Goal: Task Accomplishment & Management: Use online tool/utility

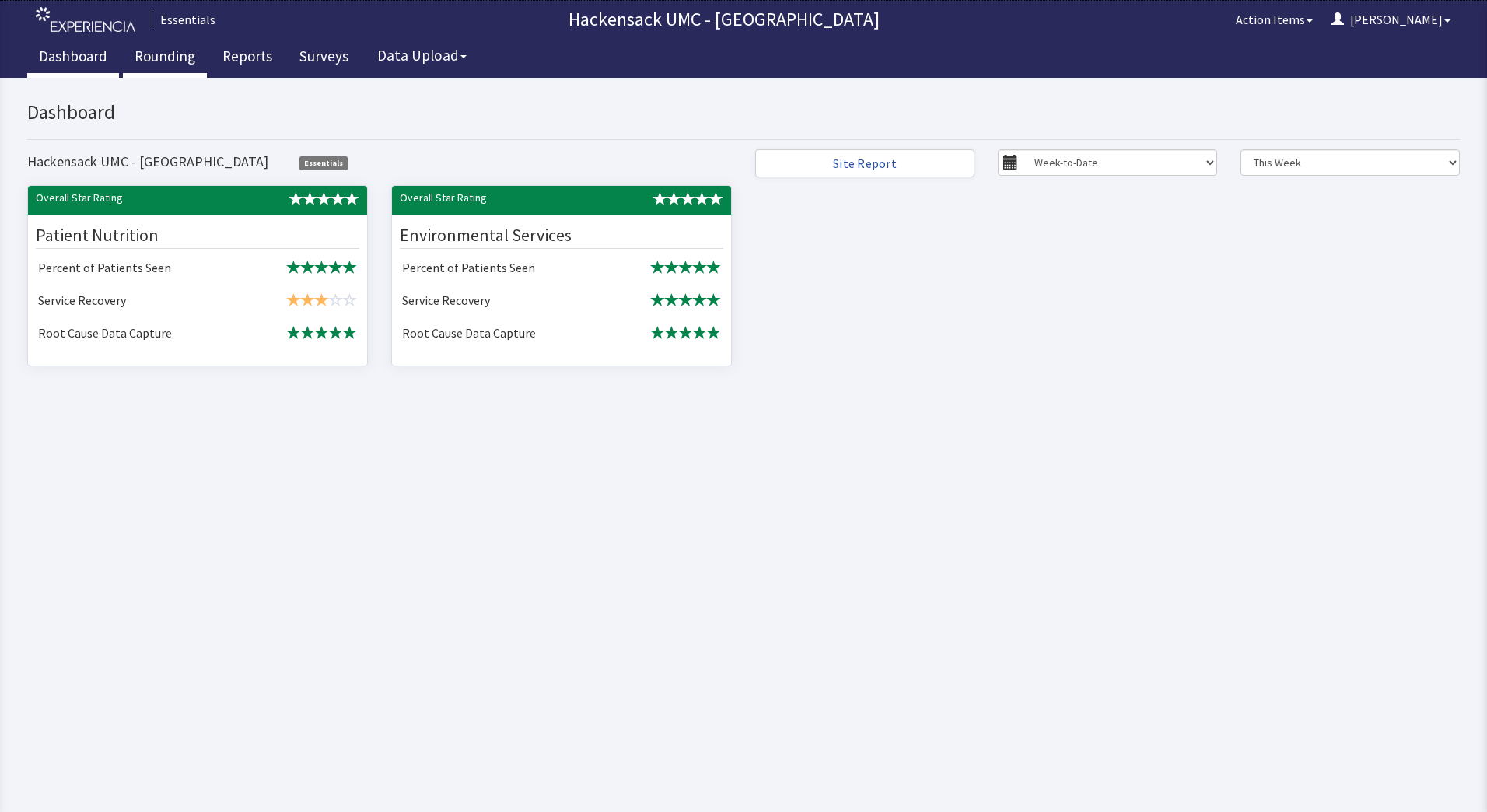
click at [159, 58] on link "Rounding" at bounding box center [165, 58] width 84 height 39
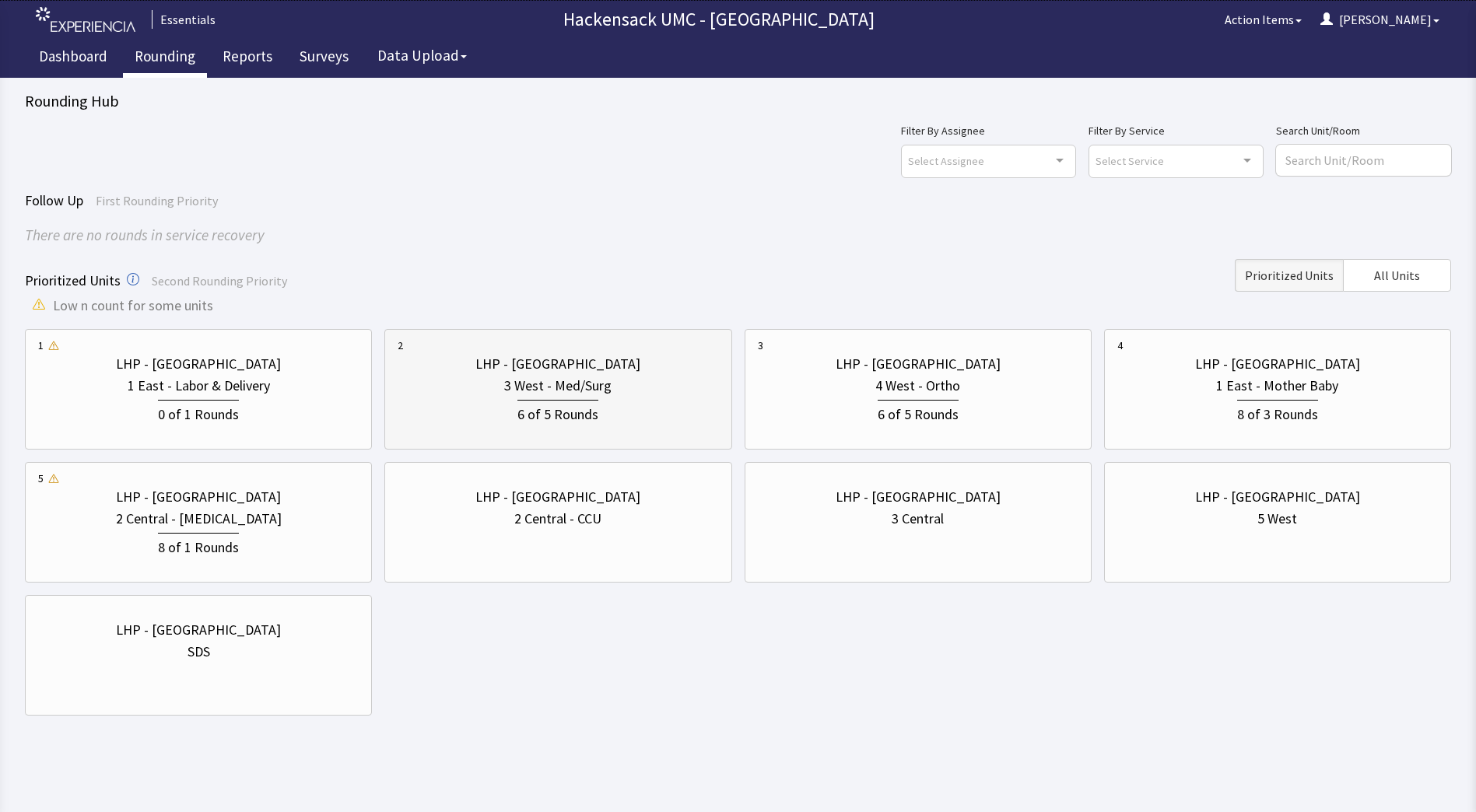
click at [647, 406] on div "6 of 5 Rounds" at bounding box center [558, 411] width 321 height 29
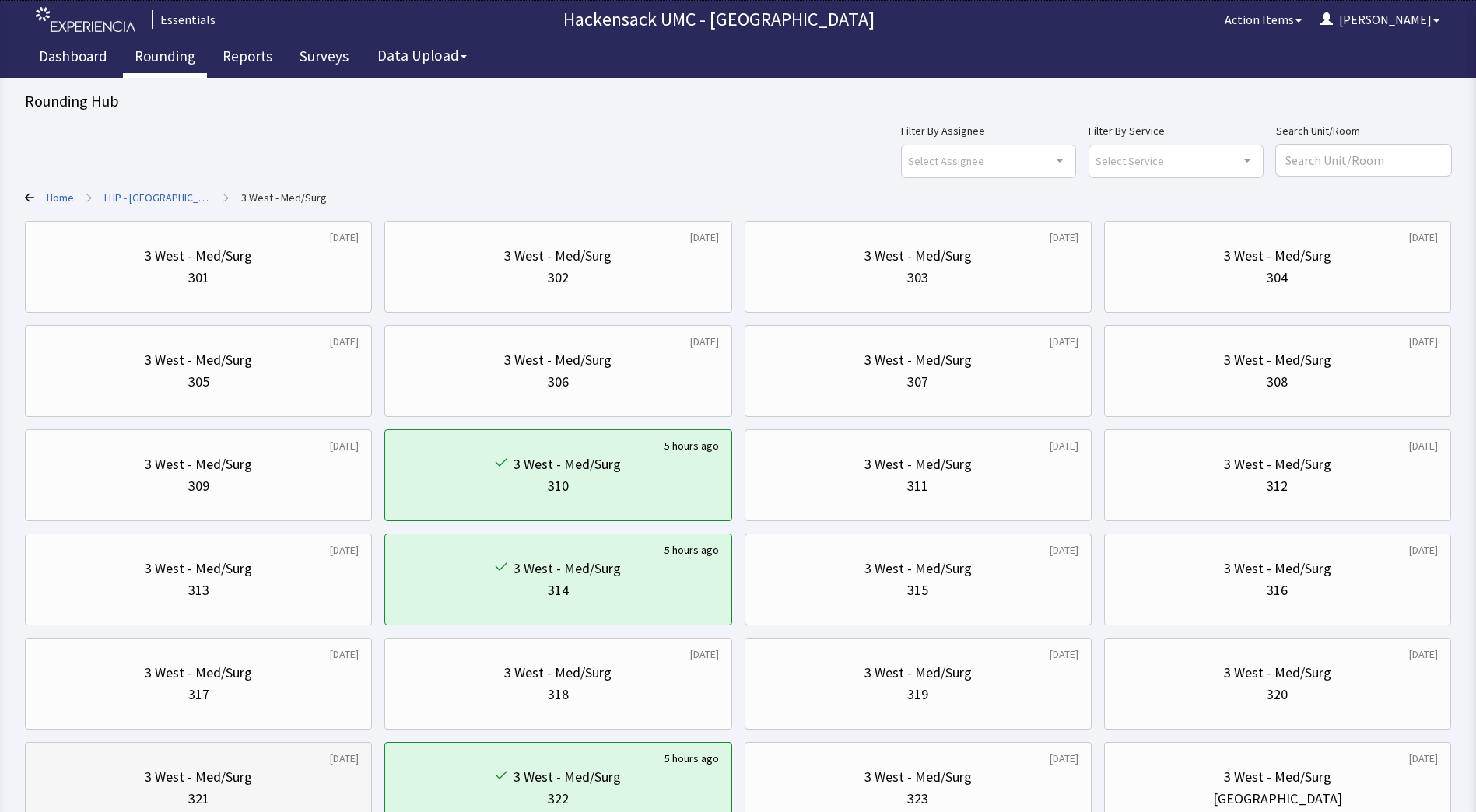
click at [273, 789] on div "321" at bounding box center [199, 799] width 321 height 22
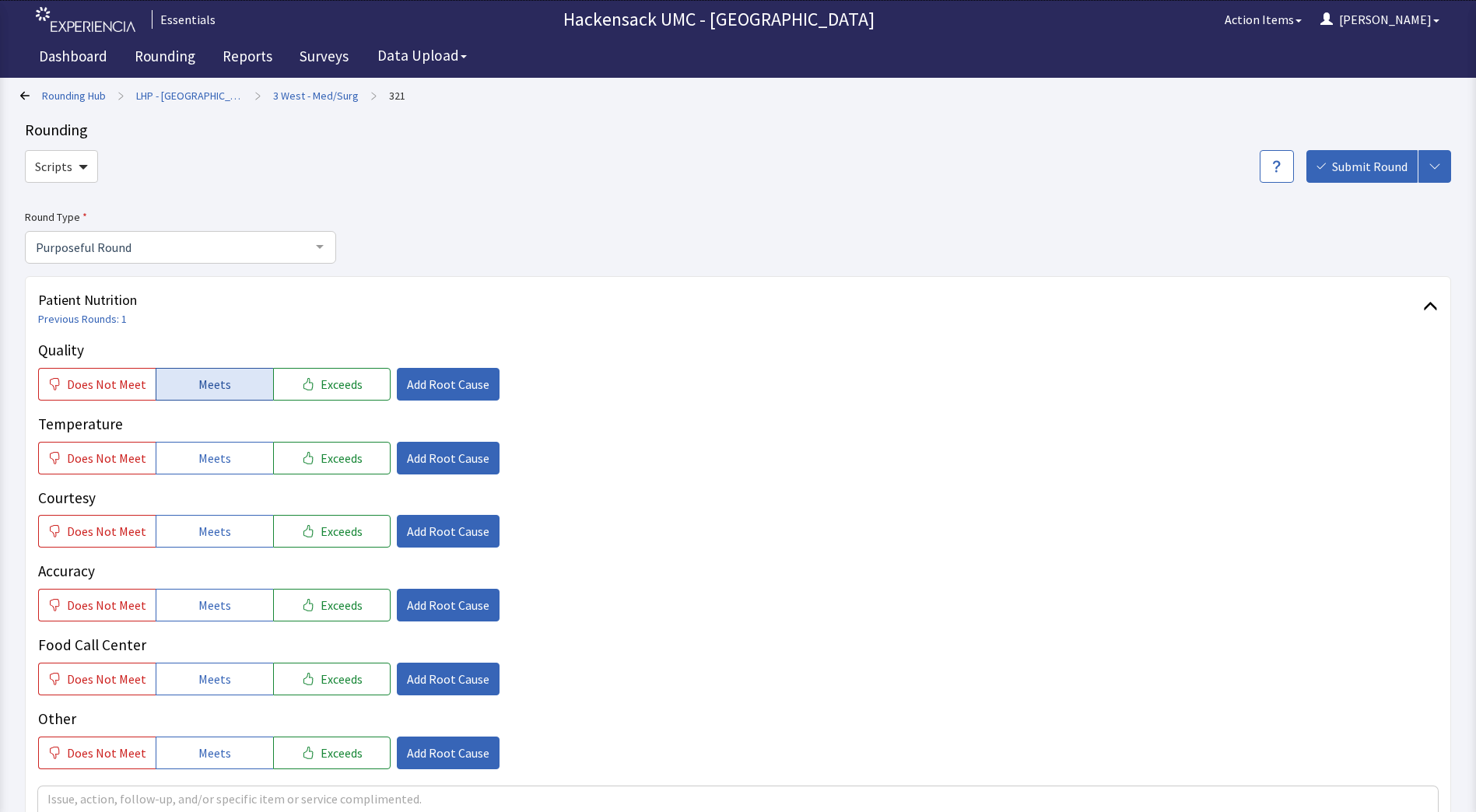
click at [212, 382] on span "Meets" at bounding box center [215, 385] width 32 height 19
click at [211, 450] on span "Meets" at bounding box center [215, 458] width 32 height 19
click at [221, 530] on span "Meets" at bounding box center [215, 531] width 32 height 19
click at [220, 604] on span "Meets" at bounding box center [215, 605] width 32 height 19
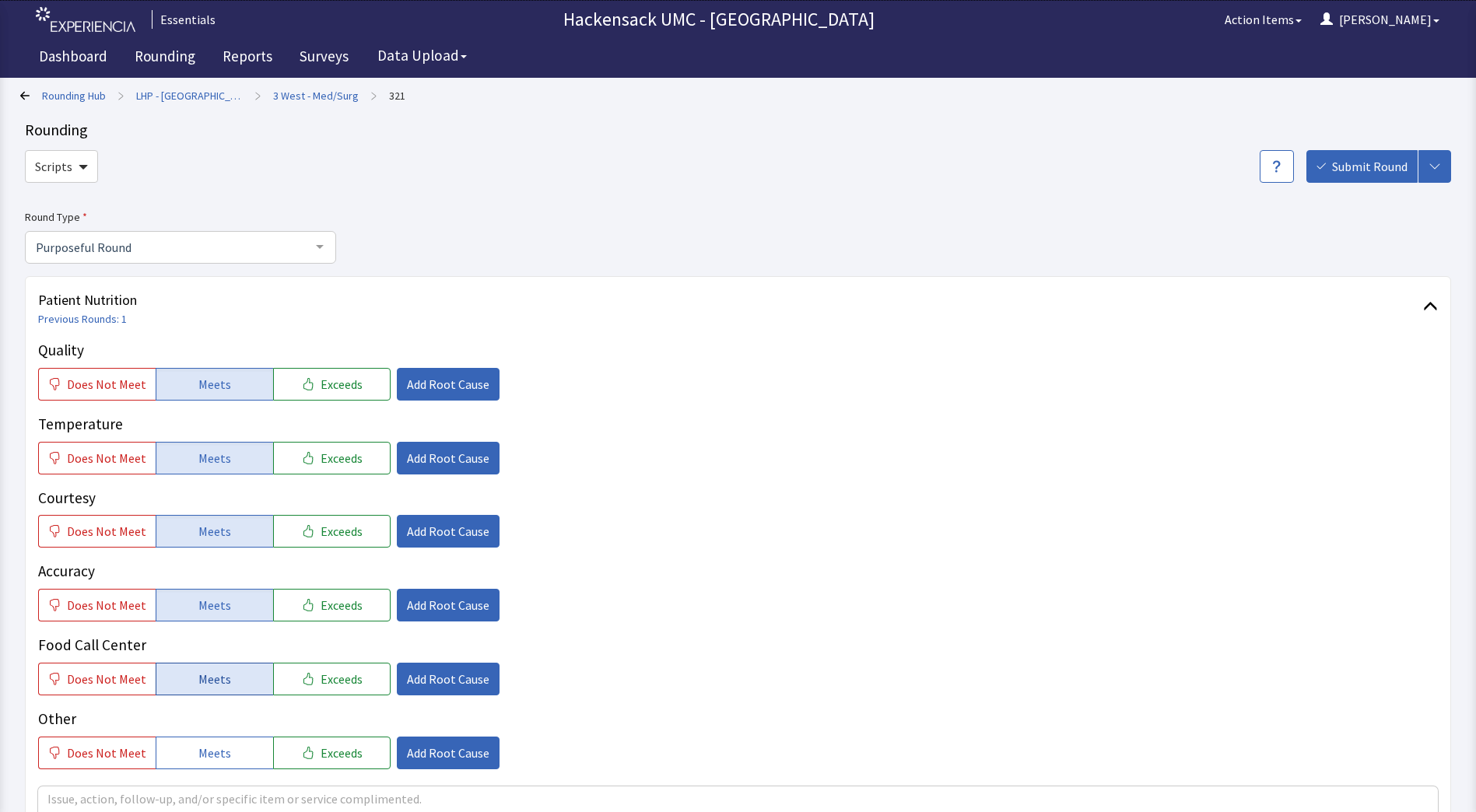
click at [220, 678] on span "Meets" at bounding box center [215, 679] width 32 height 19
click at [217, 752] on span "Meets" at bounding box center [215, 753] width 32 height 19
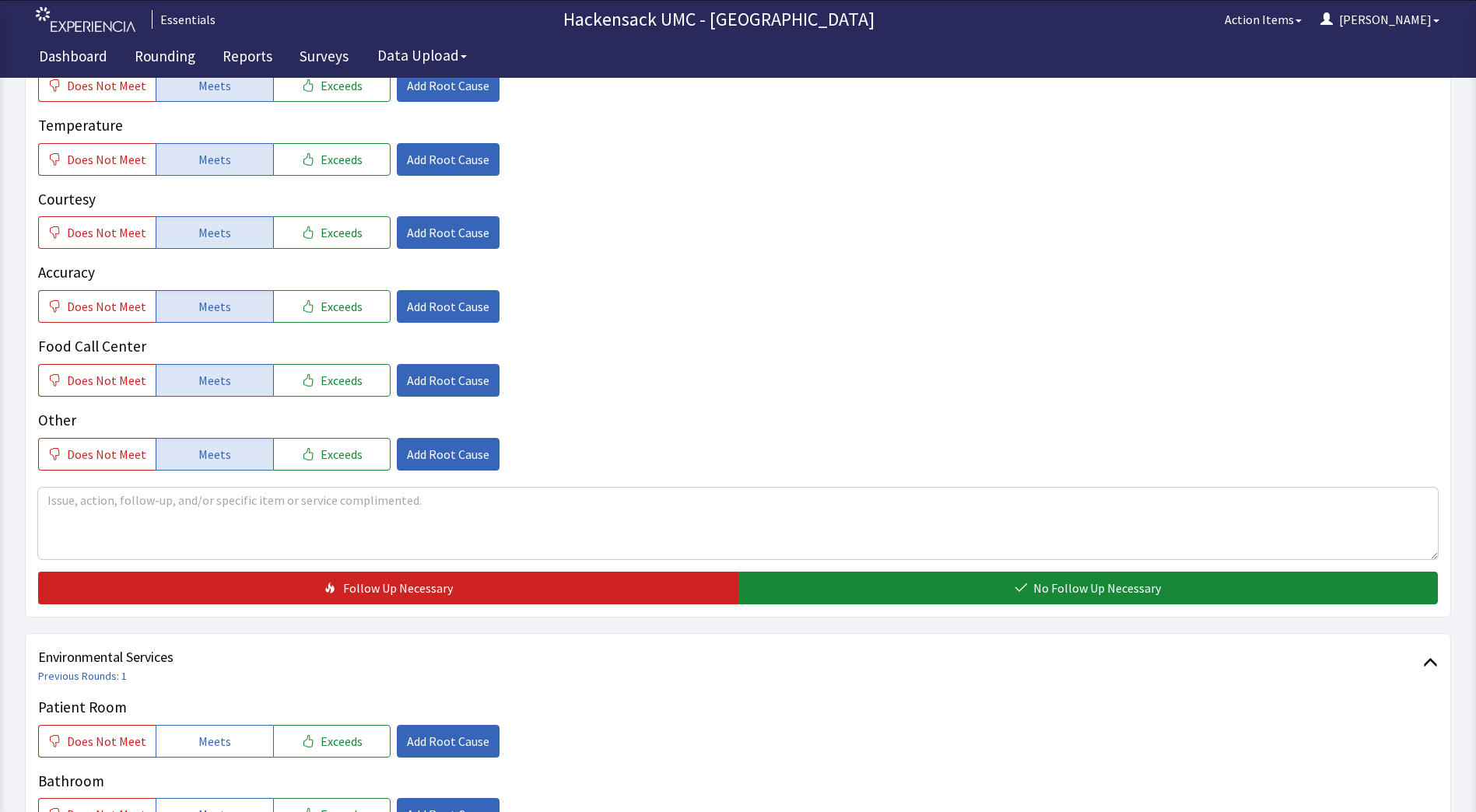
scroll to position [297, 0]
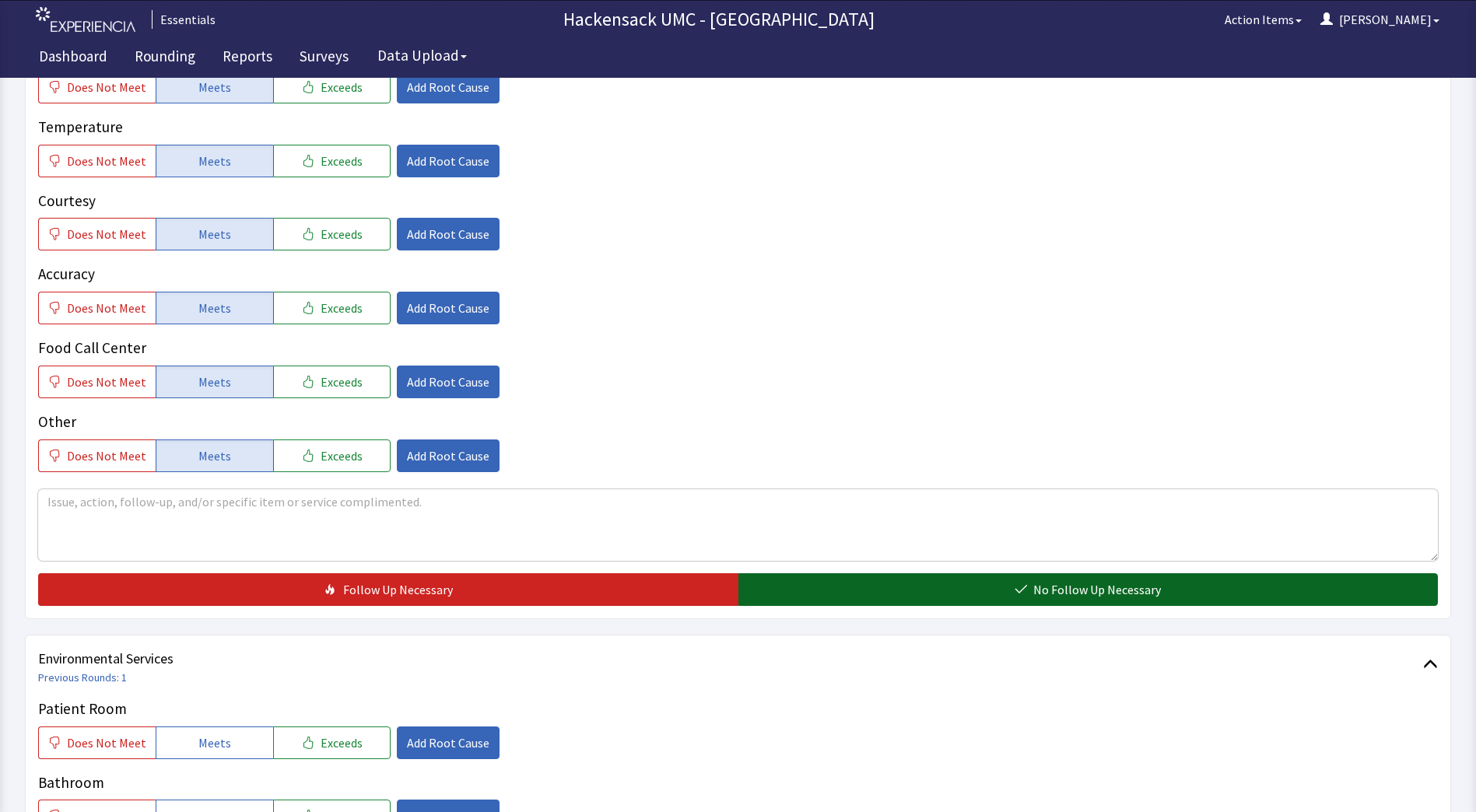
click at [882, 591] on button "No Follow Up Necessary" at bounding box center [1087, 590] width 700 height 32
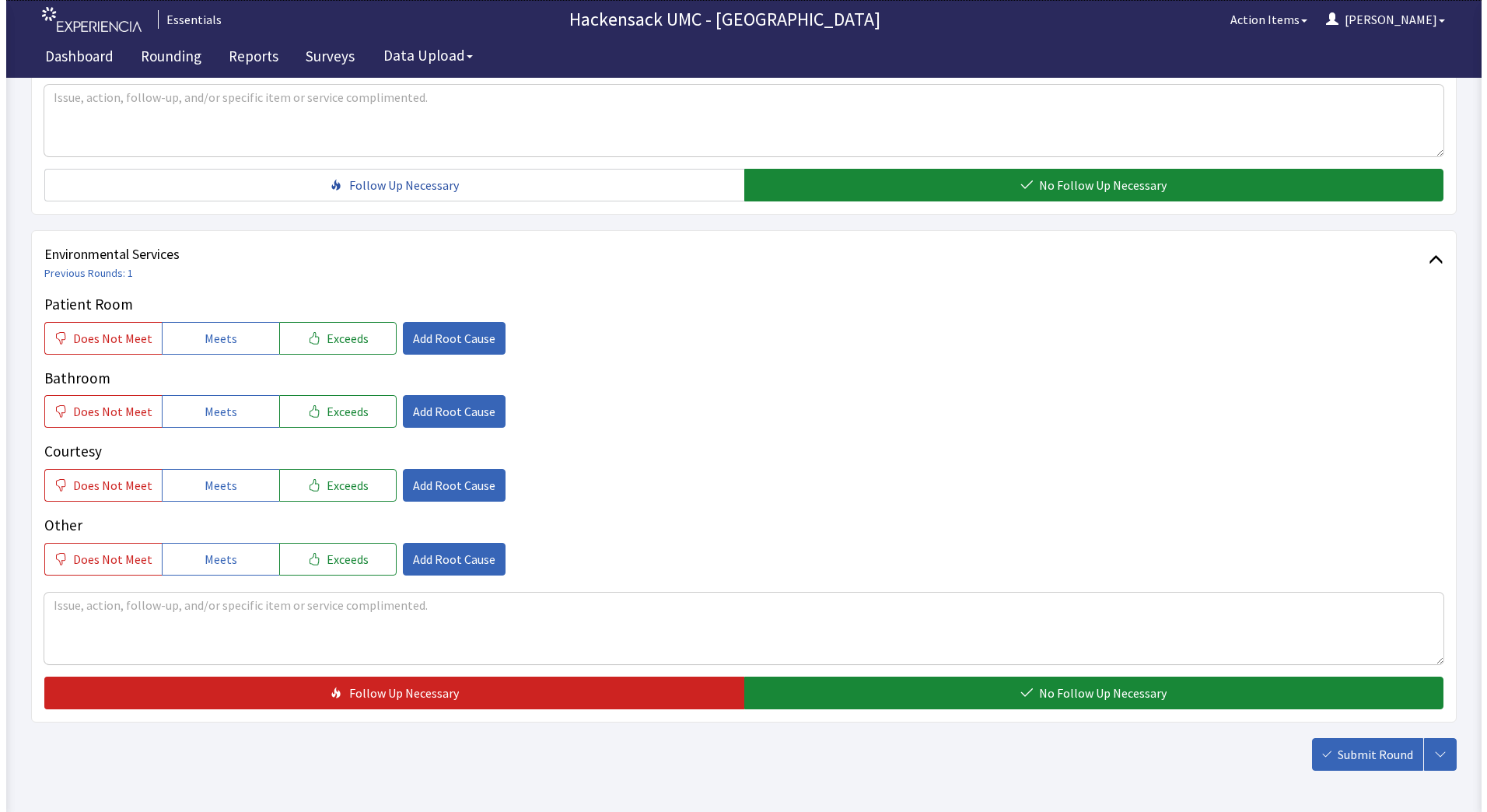
scroll to position [713, 0]
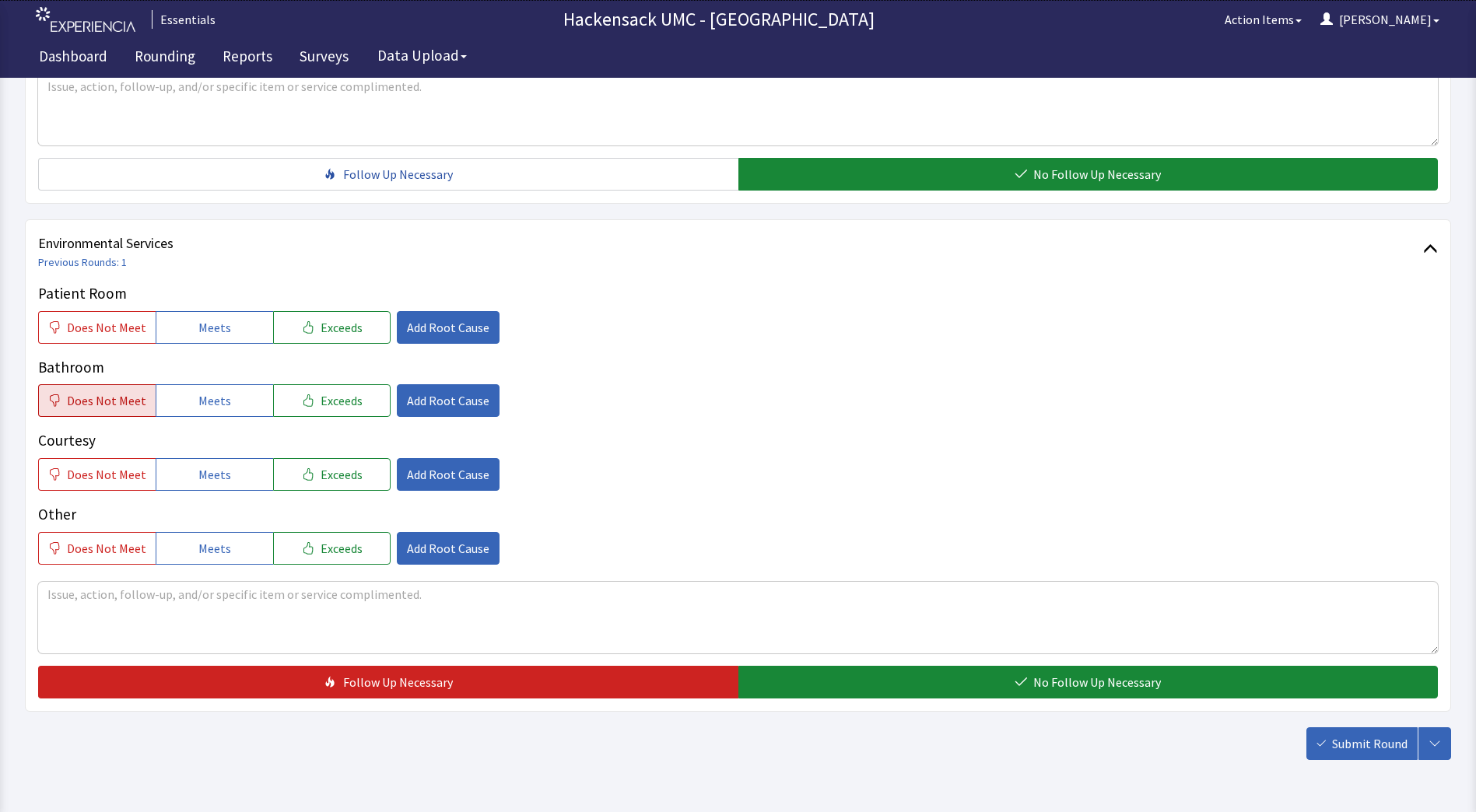
click at [116, 406] on span "Does Not Meet" at bounding box center [106, 401] width 79 height 19
click at [427, 419] on div "Patient Room Does Not Meet Meets Exceeds Add Root Cause Bathroom Does Not Meet …" at bounding box center [738, 424] width 1400 height 282
click at [431, 409] on span "Add Root Cause" at bounding box center [448, 401] width 82 height 19
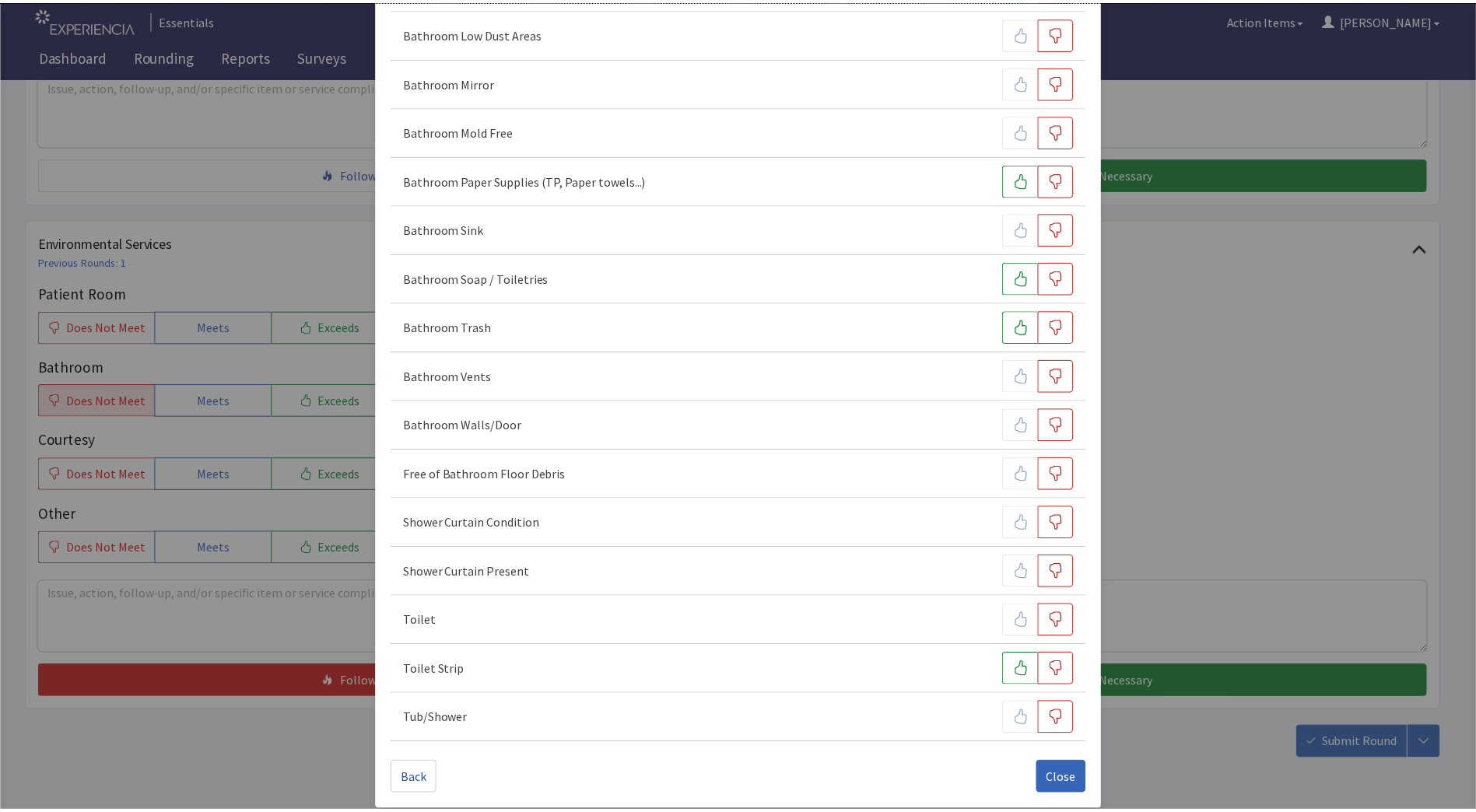
scroll to position [456, 0]
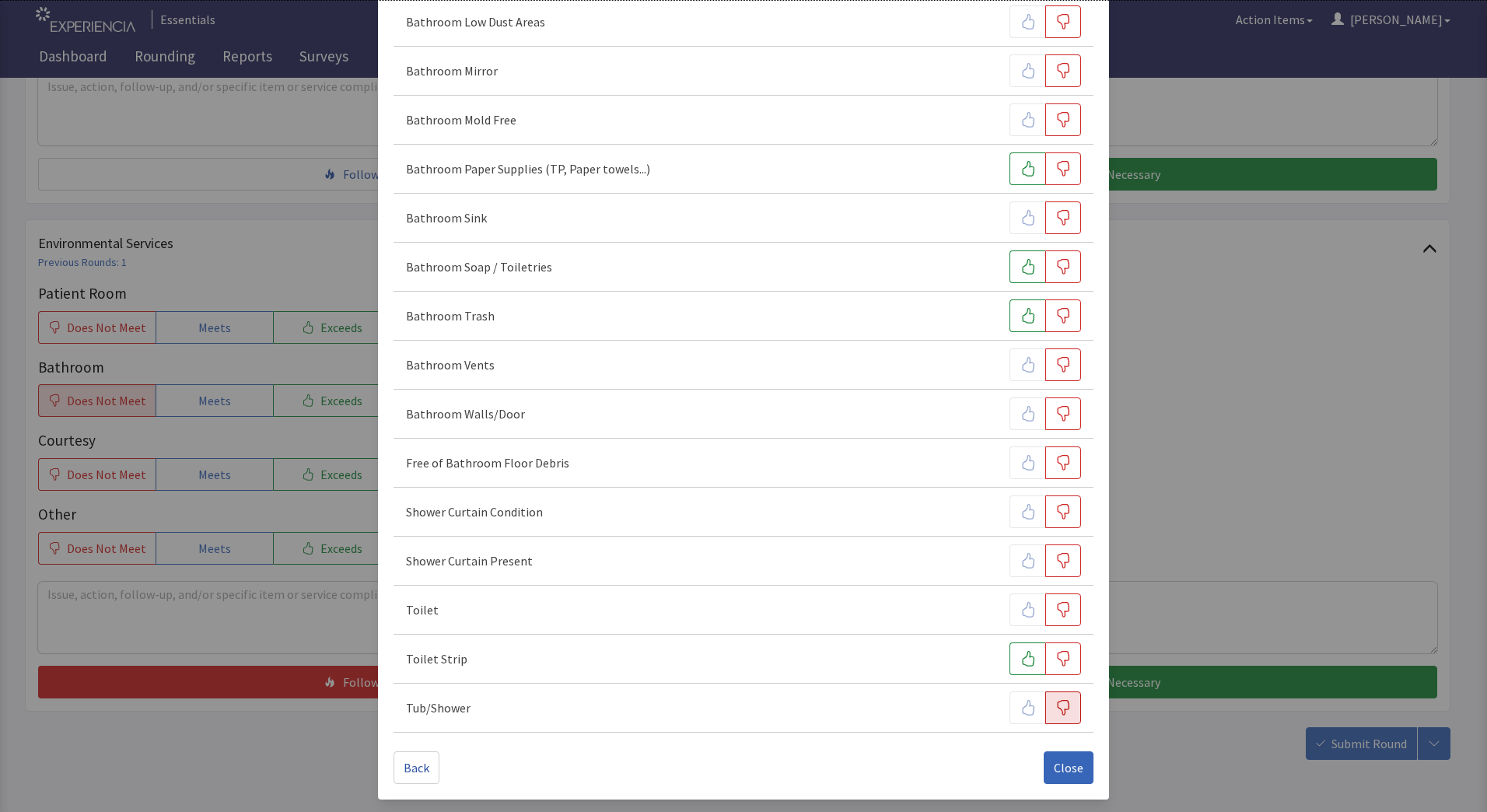
click at [1058, 708] on icon "button" at bounding box center [1063, 707] width 15 height 15
click at [1055, 774] on span "Close" at bounding box center [1068, 768] width 30 height 19
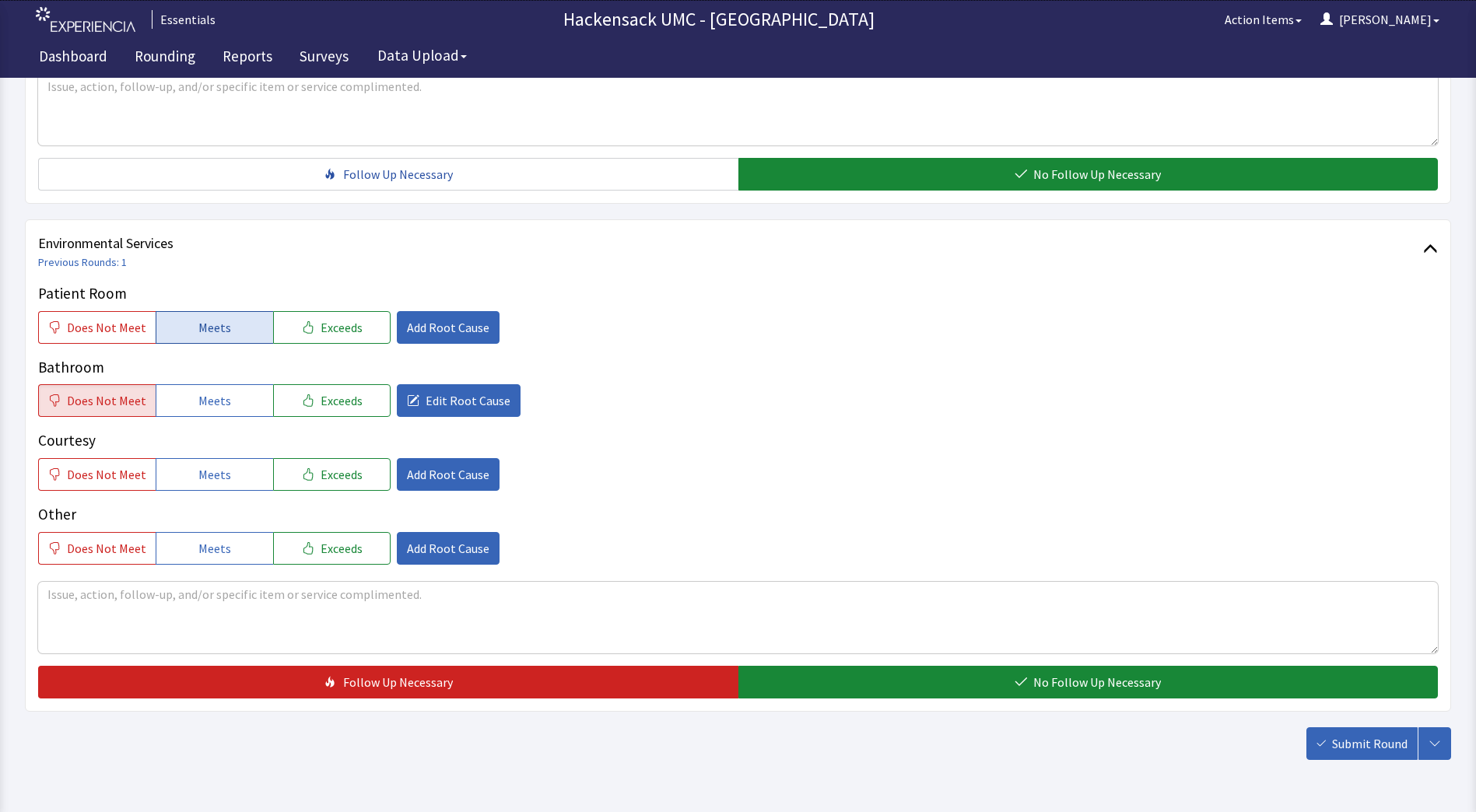
click at [229, 334] on button "Meets" at bounding box center [214, 327] width 117 height 32
click at [201, 466] on span "Meets" at bounding box center [215, 474] width 32 height 19
click at [208, 549] on span "Meets" at bounding box center [215, 549] width 32 height 19
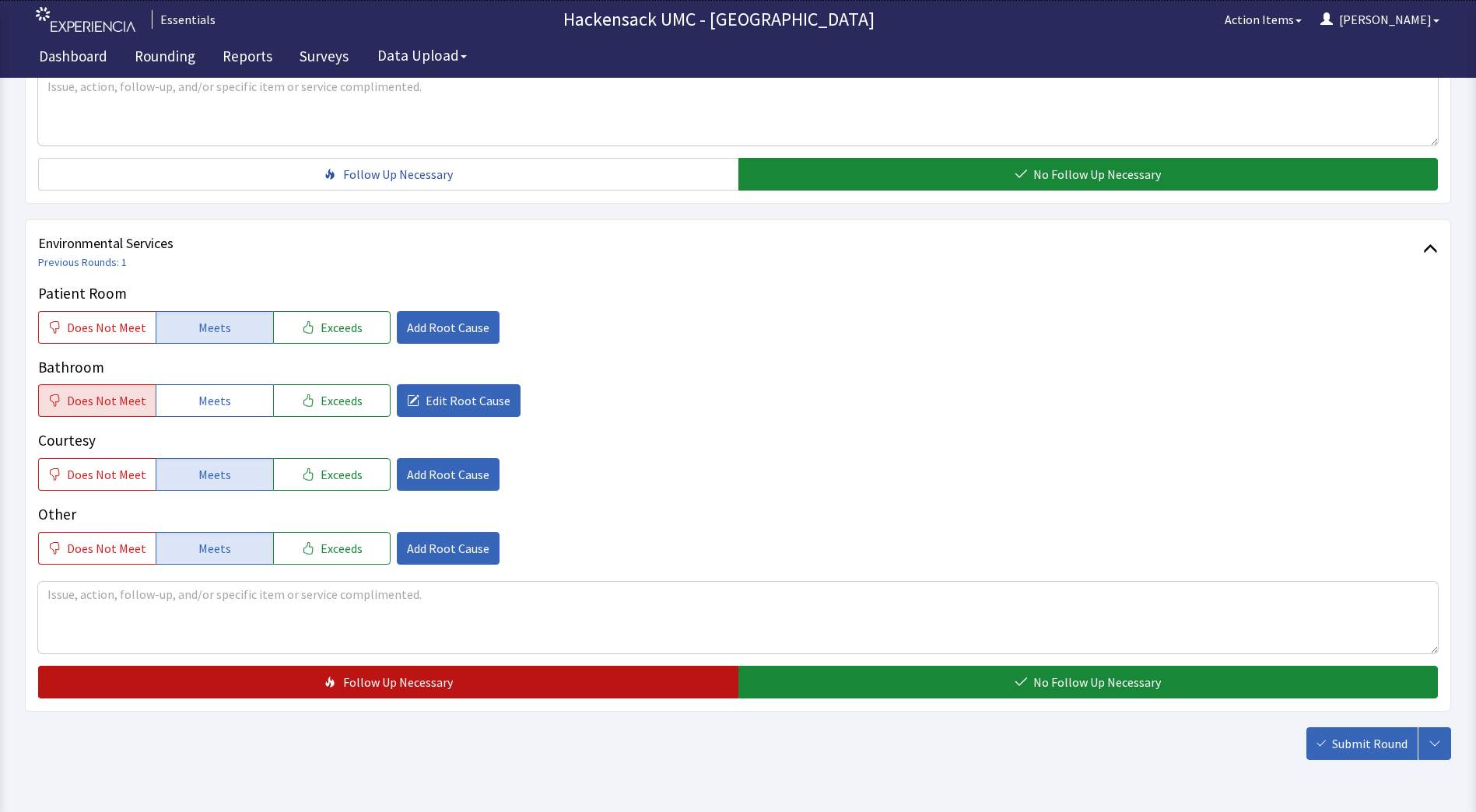
click at [381, 697] on button "Follow Up Necessary" at bounding box center [388, 682] width 700 height 32
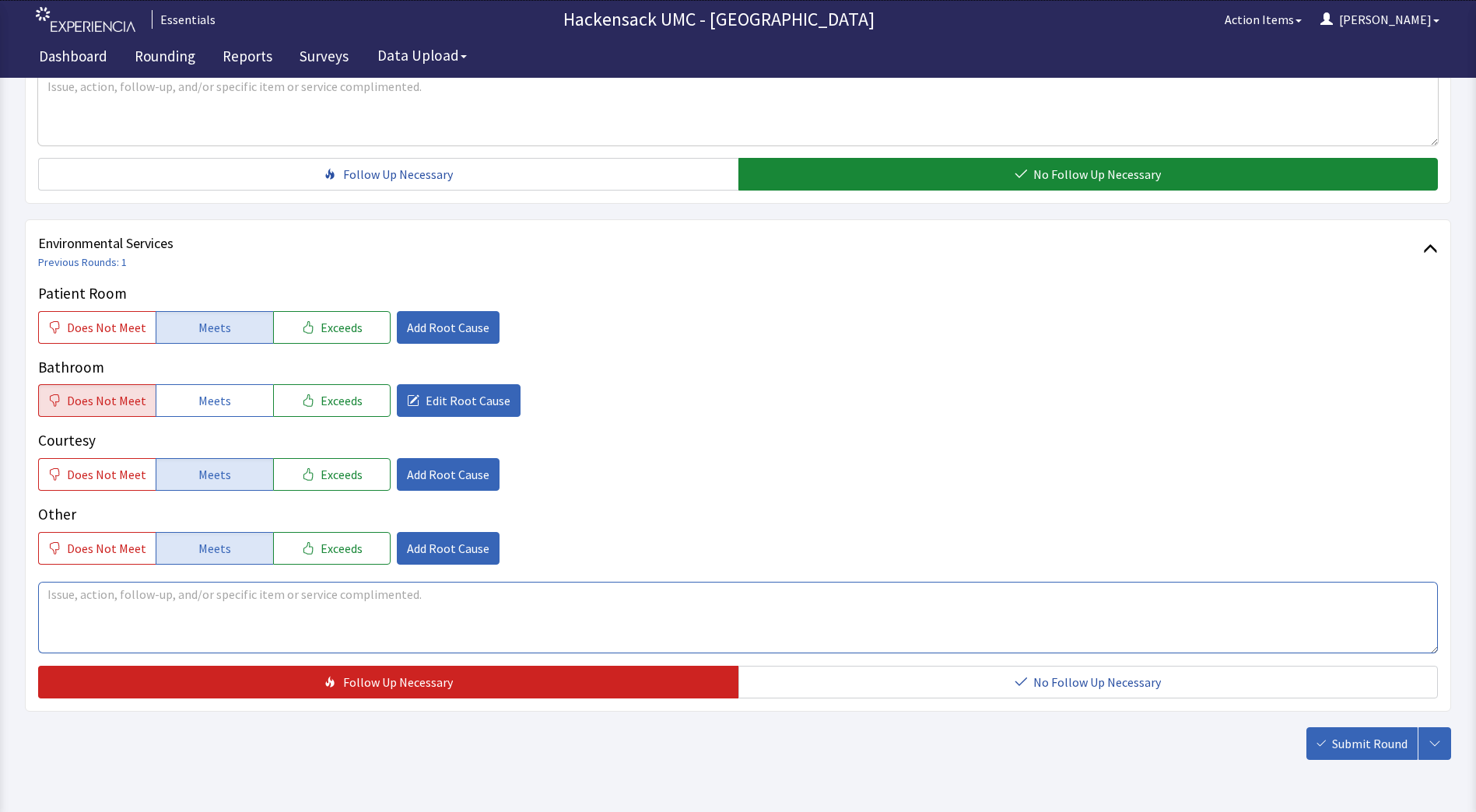
click at [209, 604] on textarea at bounding box center [738, 617] width 1400 height 72
type textarea "Patient states shower was clean when she came in but now there is some sort of …"
click at [1360, 747] on span "Submit Round" at bounding box center [1369, 743] width 75 height 19
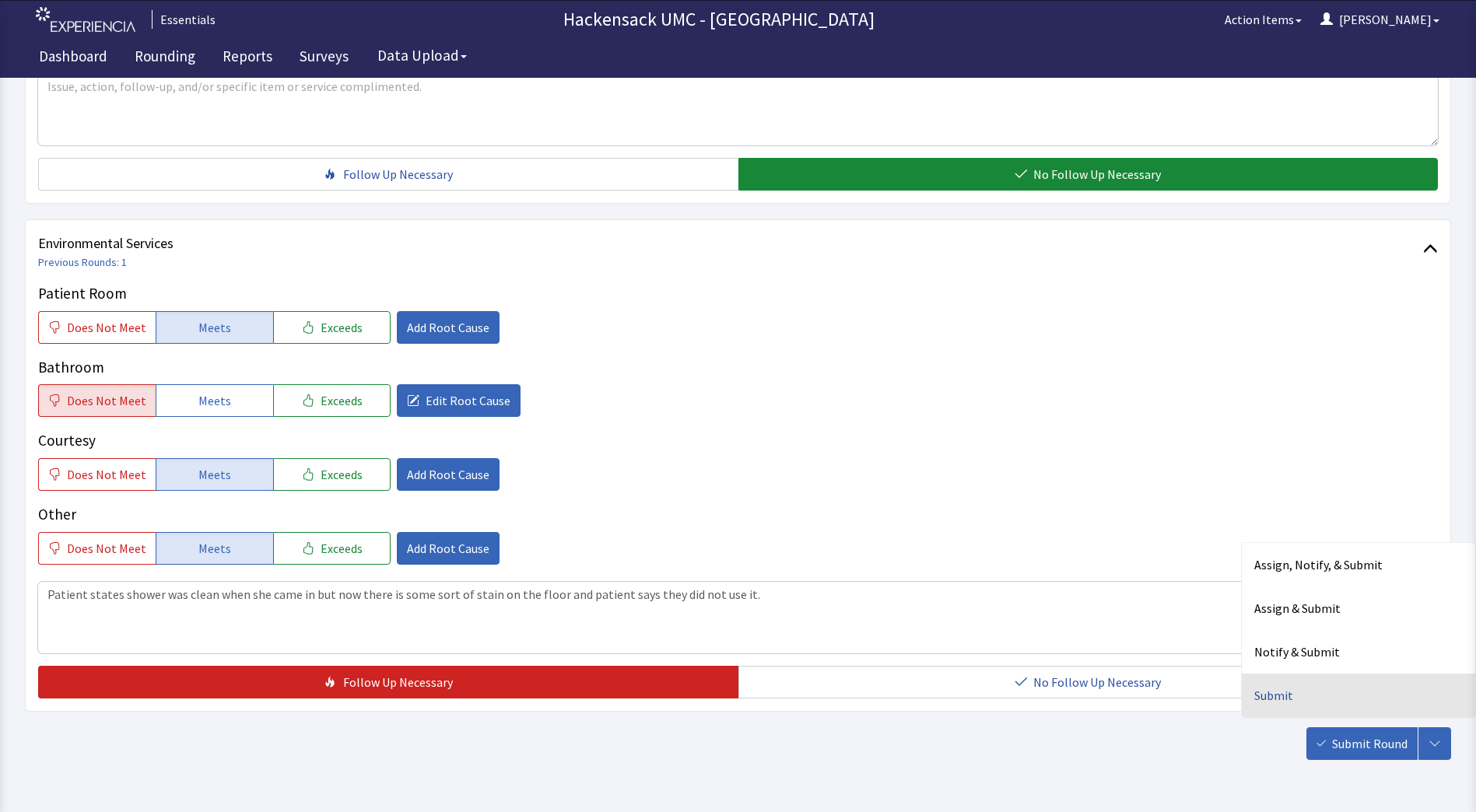
click at [1266, 694] on div "Submit" at bounding box center [1359, 696] width 233 height 44
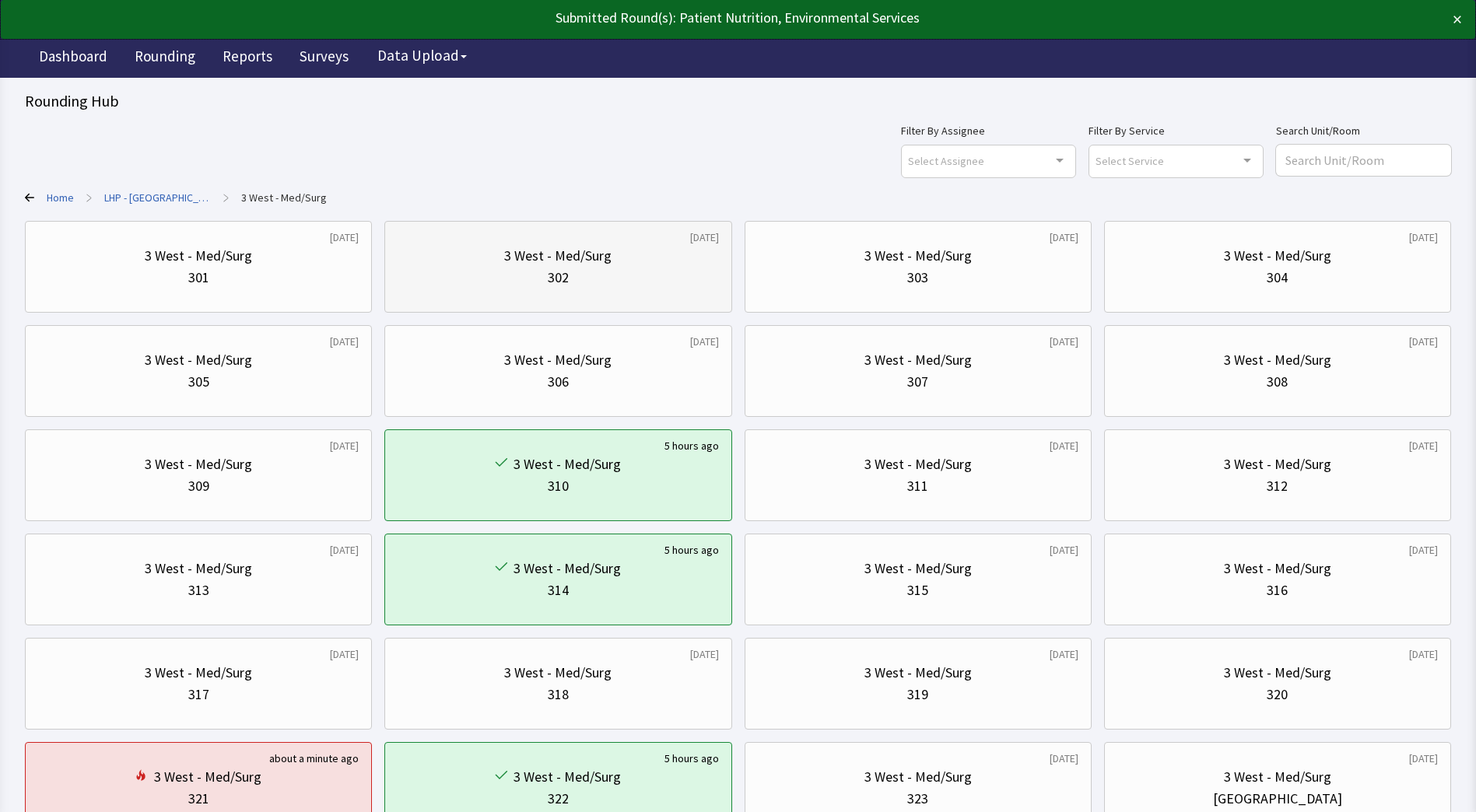
click at [667, 281] on div "302" at bounding box center [558, 278] width 321 height 22
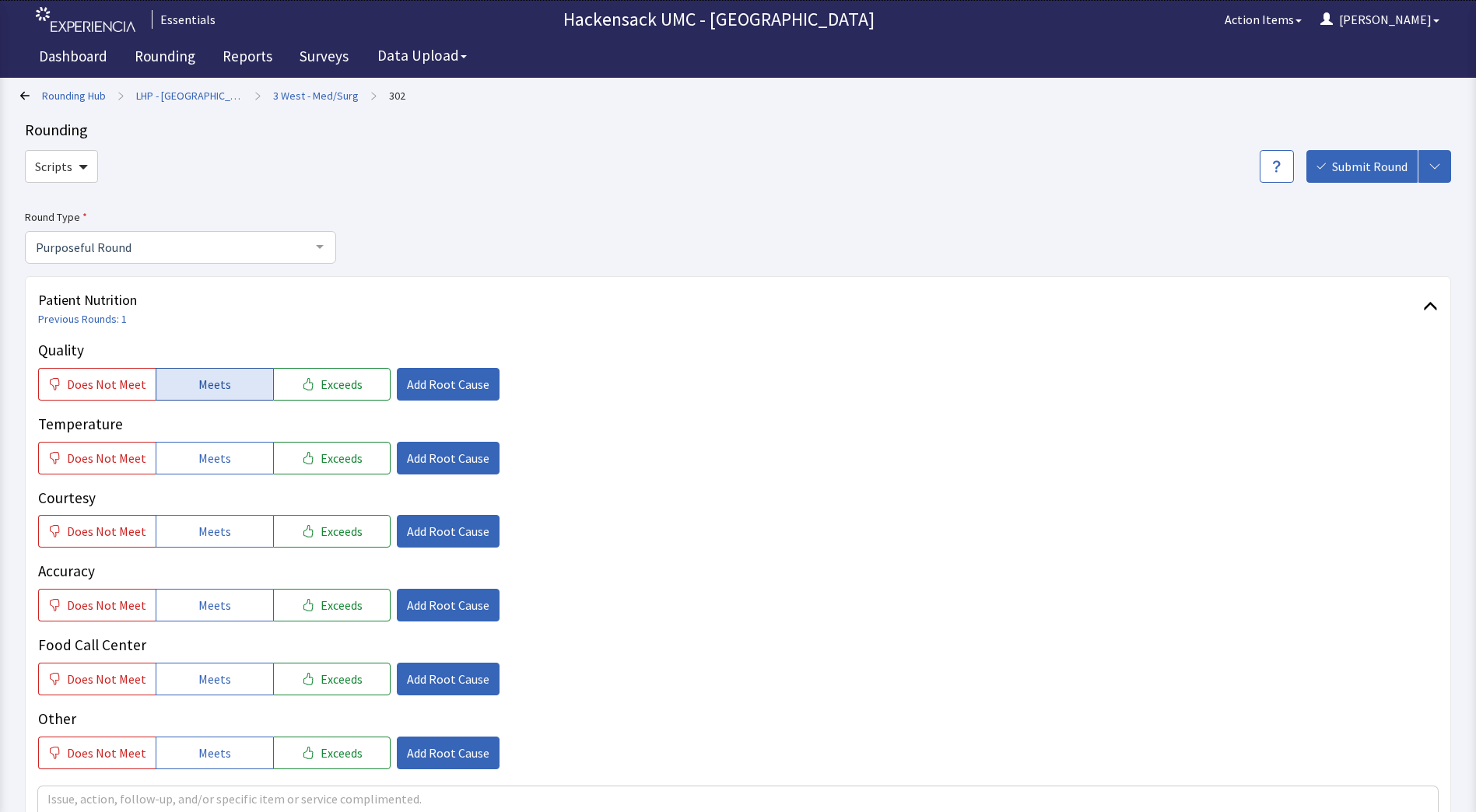
click at [211, 383] on span "Meets" at bounding box center [215, 385] width 32 height 19
click at [210, 460] on span "Meets" at bounding box center [215, 458] width 32 height 19
click at [210, 528] on span "Meets" at bounding box center [215, 531] width 32 height 19
click at [214, 614] on span "Meets" at bounding box center [215, 605] width 32 height 19
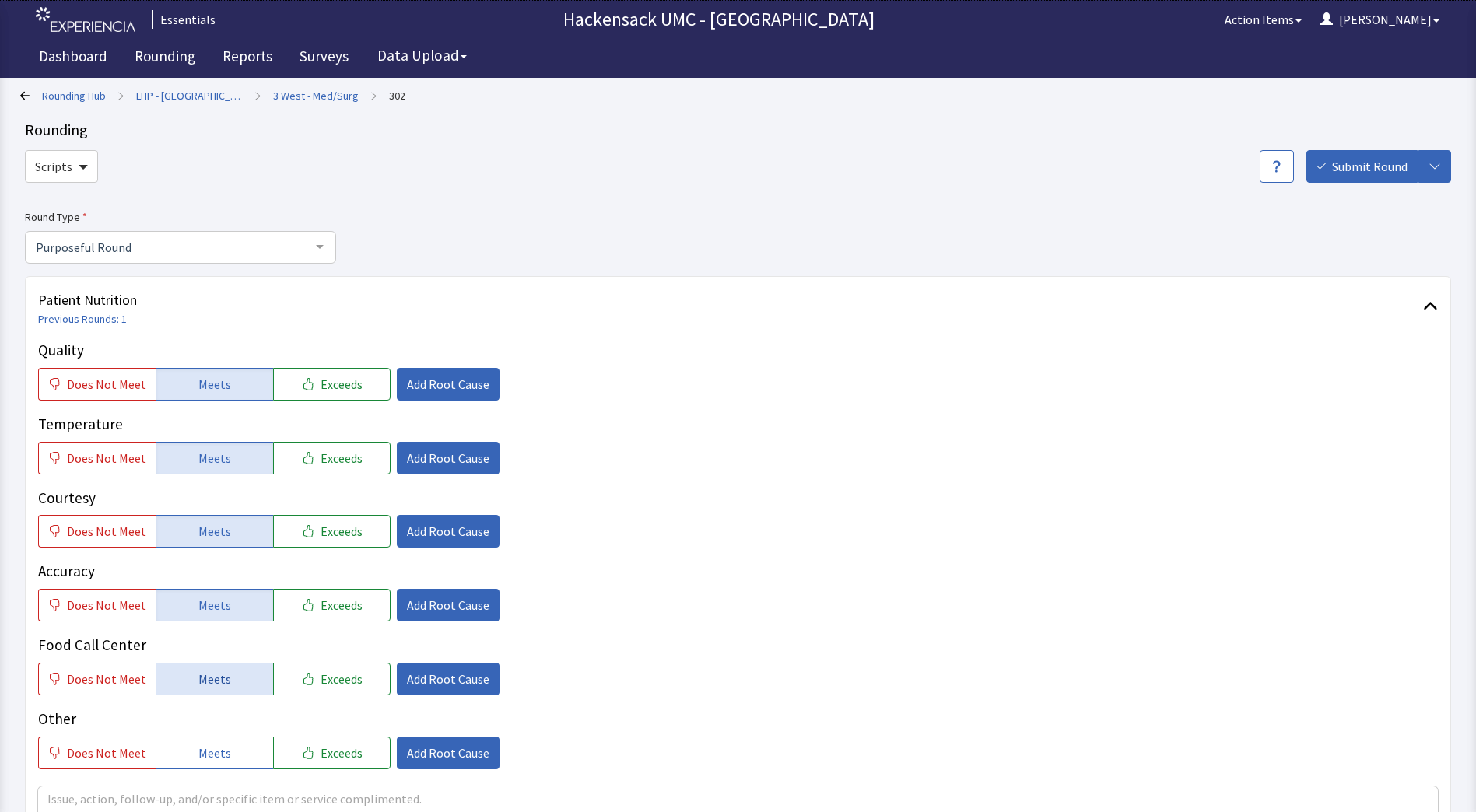
click at [221, 677] on span "Meets" at bounding box center [215, 679] width 32 height 19
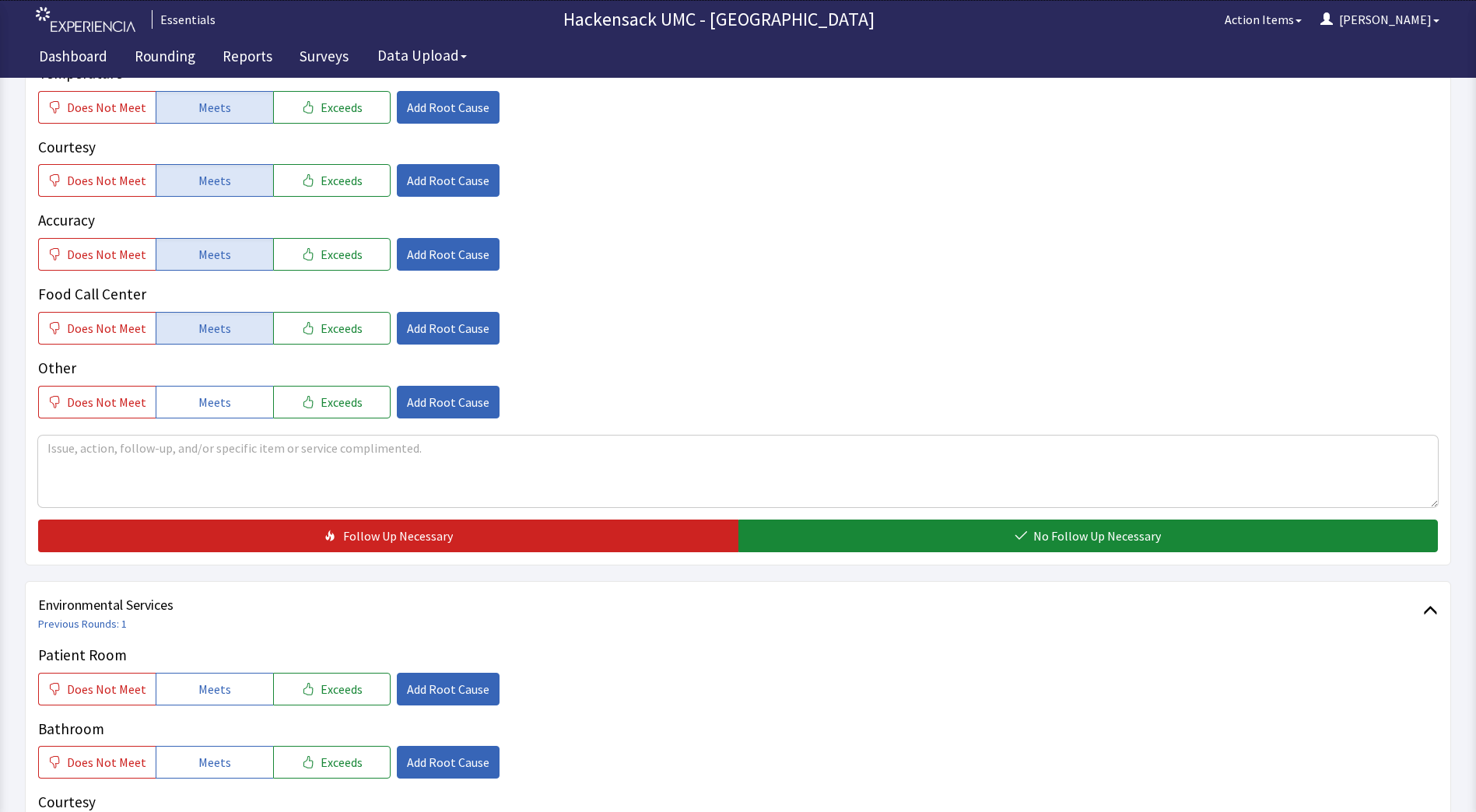
scroll to position [352, 0]
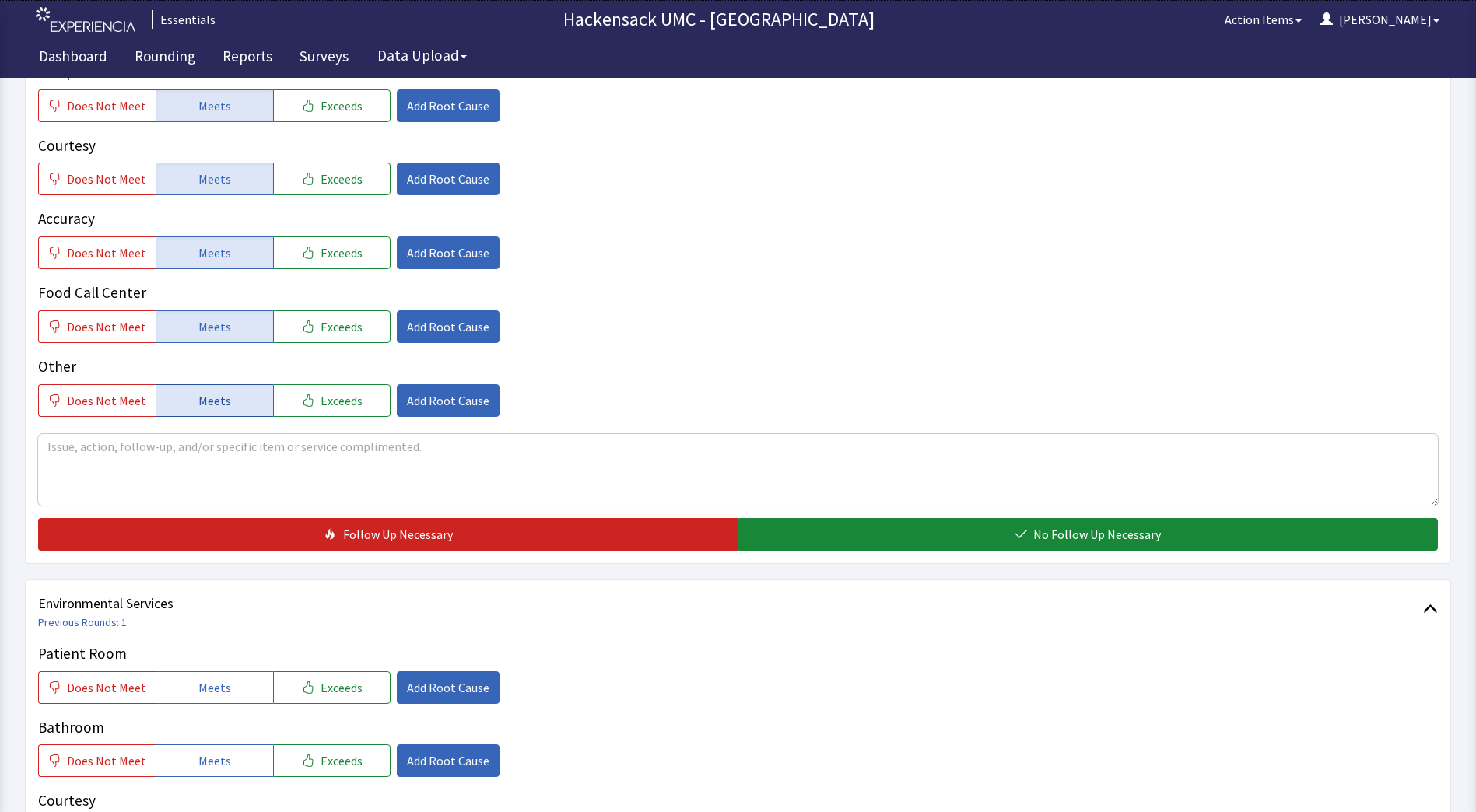
click at [238, 414] on button "Meets" at bounding box center [214, 401] width 117 height 32
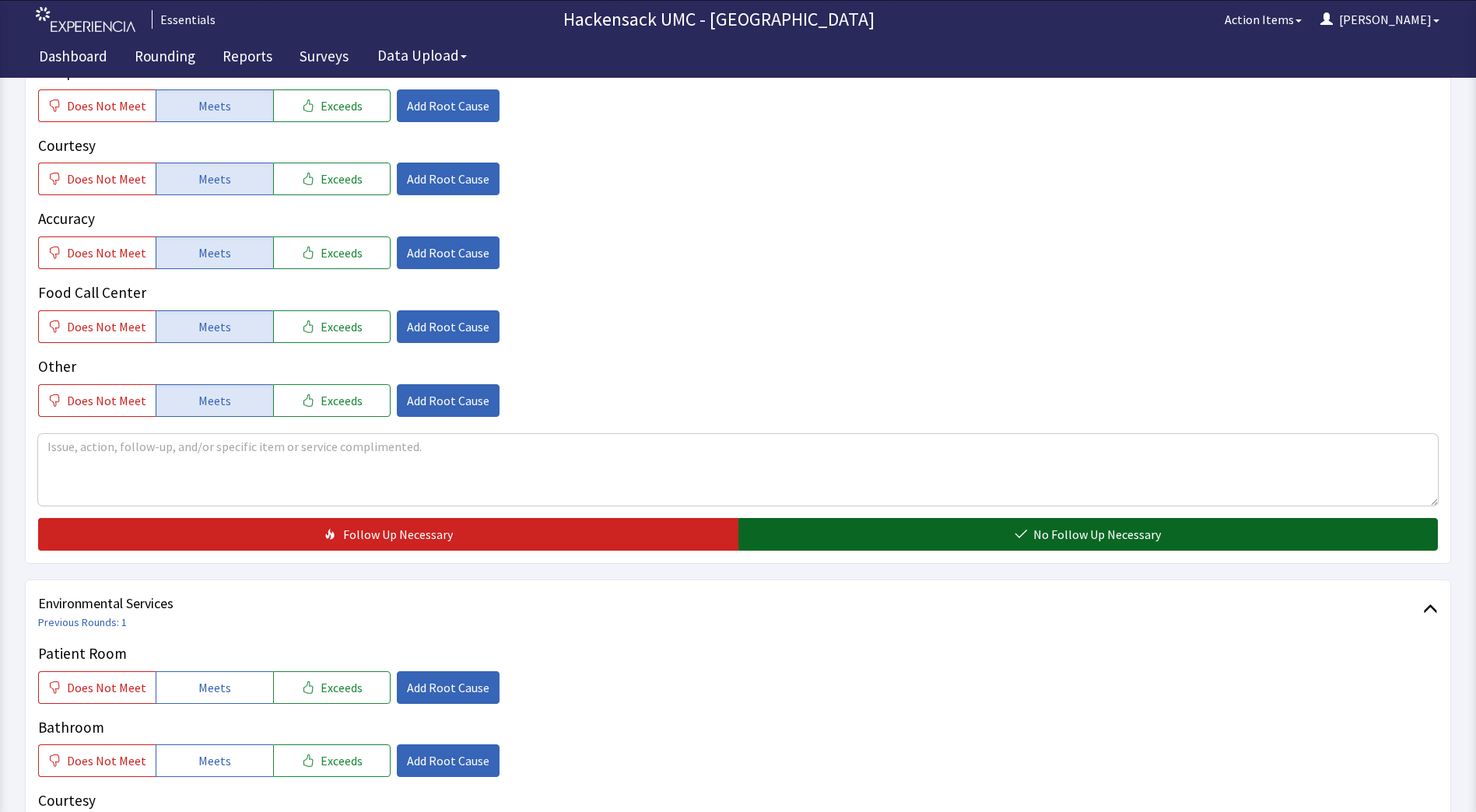
click at [912, 549] on button "No Follow Up Necessary" at bounding box center [1087, 534] width 700 height 32
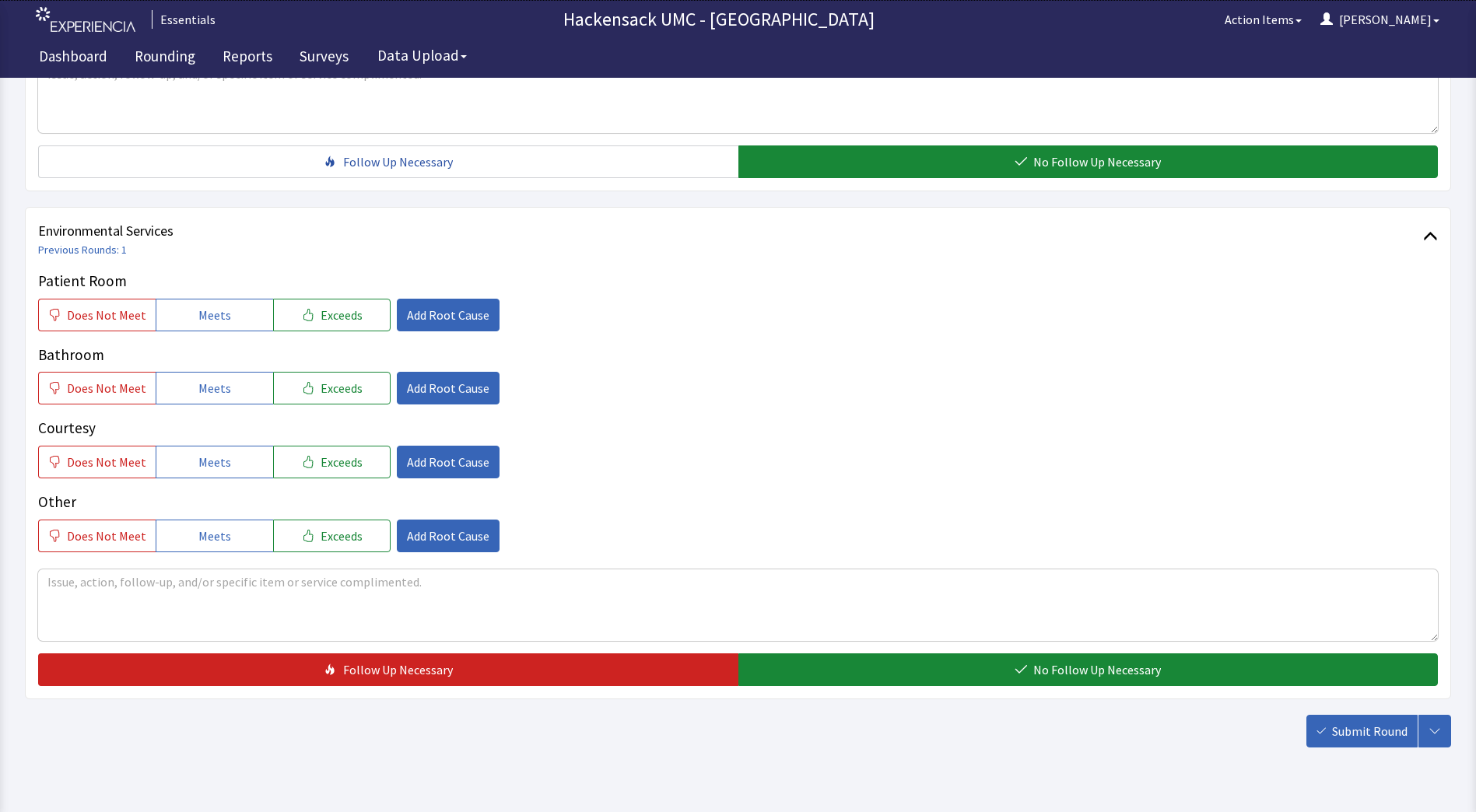
scroll to position [762, 0]
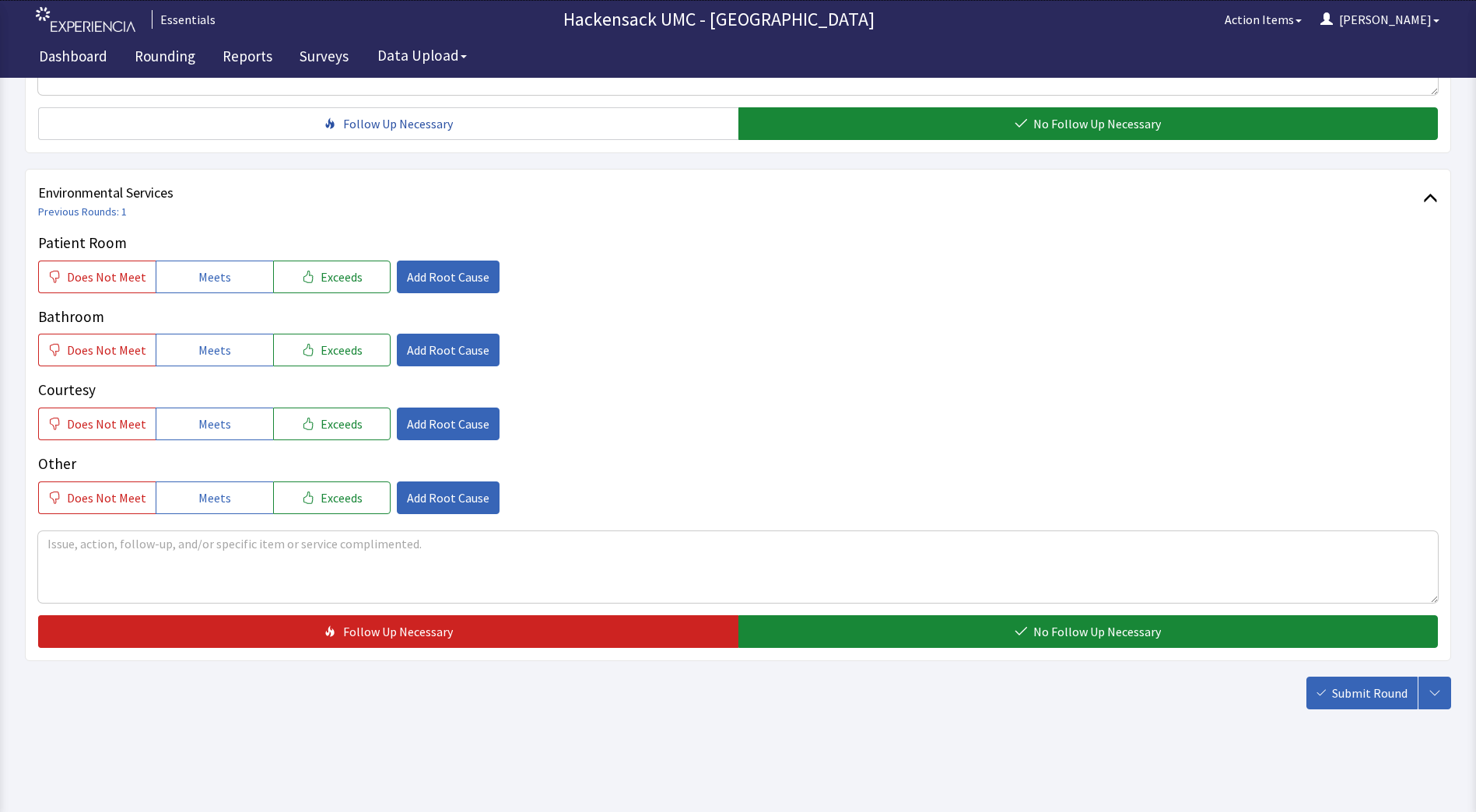
click at [331, 649] on div "Environmental Services Previous Rounds: 1 Patient Room Does Not Meet Meets Exce…" at bounding box center [738, 415] width 1426 height 492
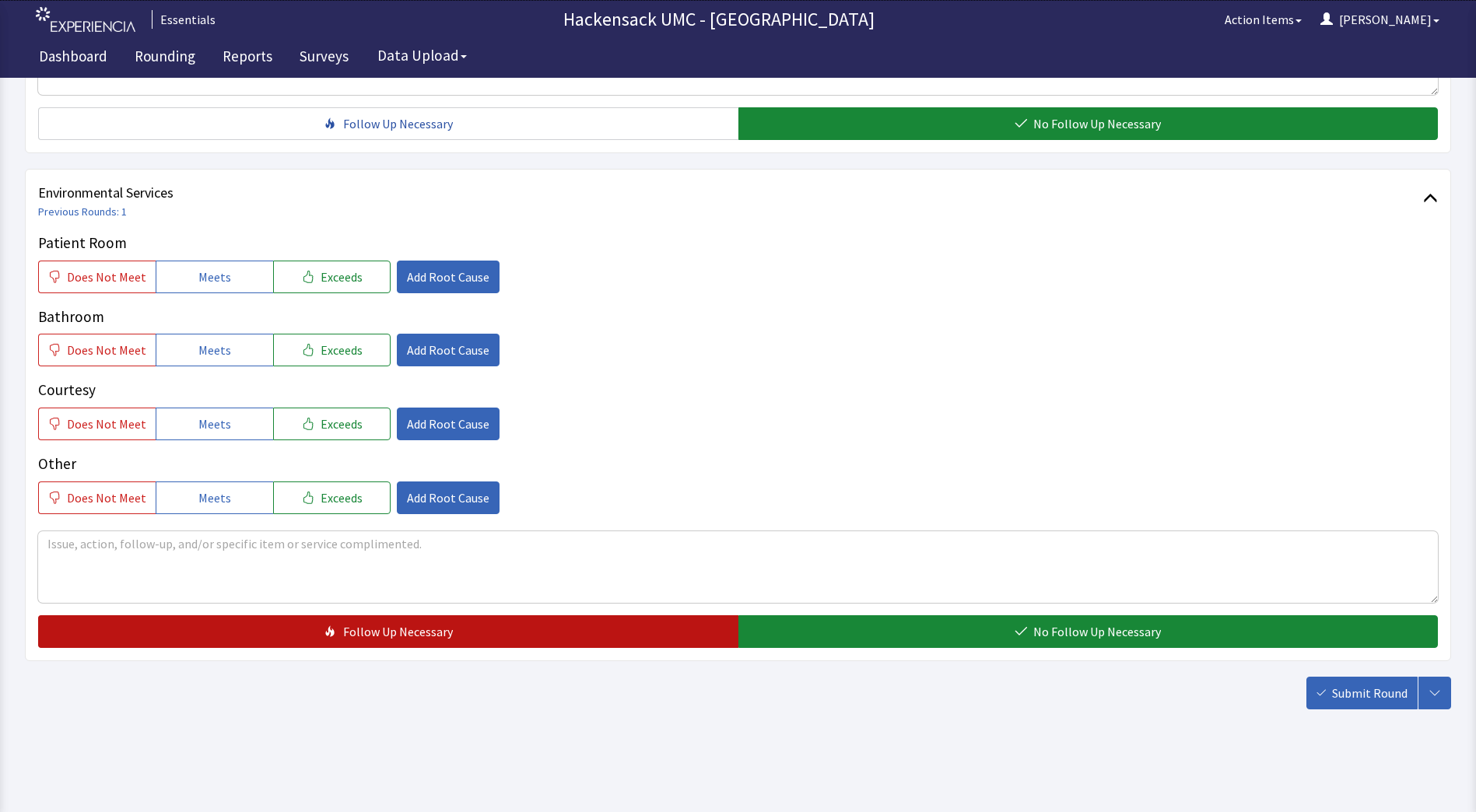
click at [354, 642] on button "Follow Up Necessary" at bounding box center [388, 632] width 700 height 32
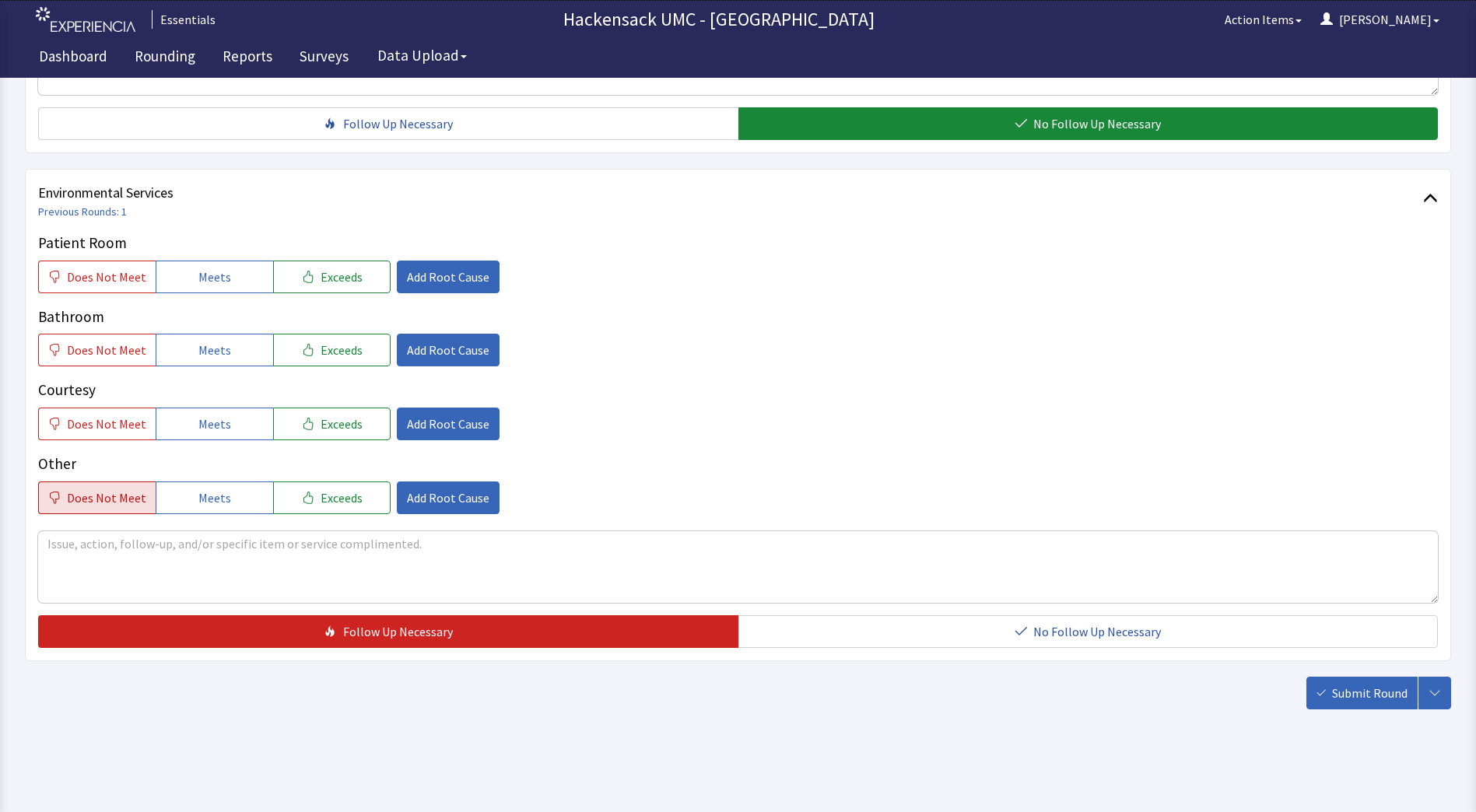
click at [85, 490] on span "Does Not Meet" at bounding box center [106, 498] width 79 height 19
click at [423, 489] on span "Add Root Cause" at bounding box center [448, 498] width 82 height 19
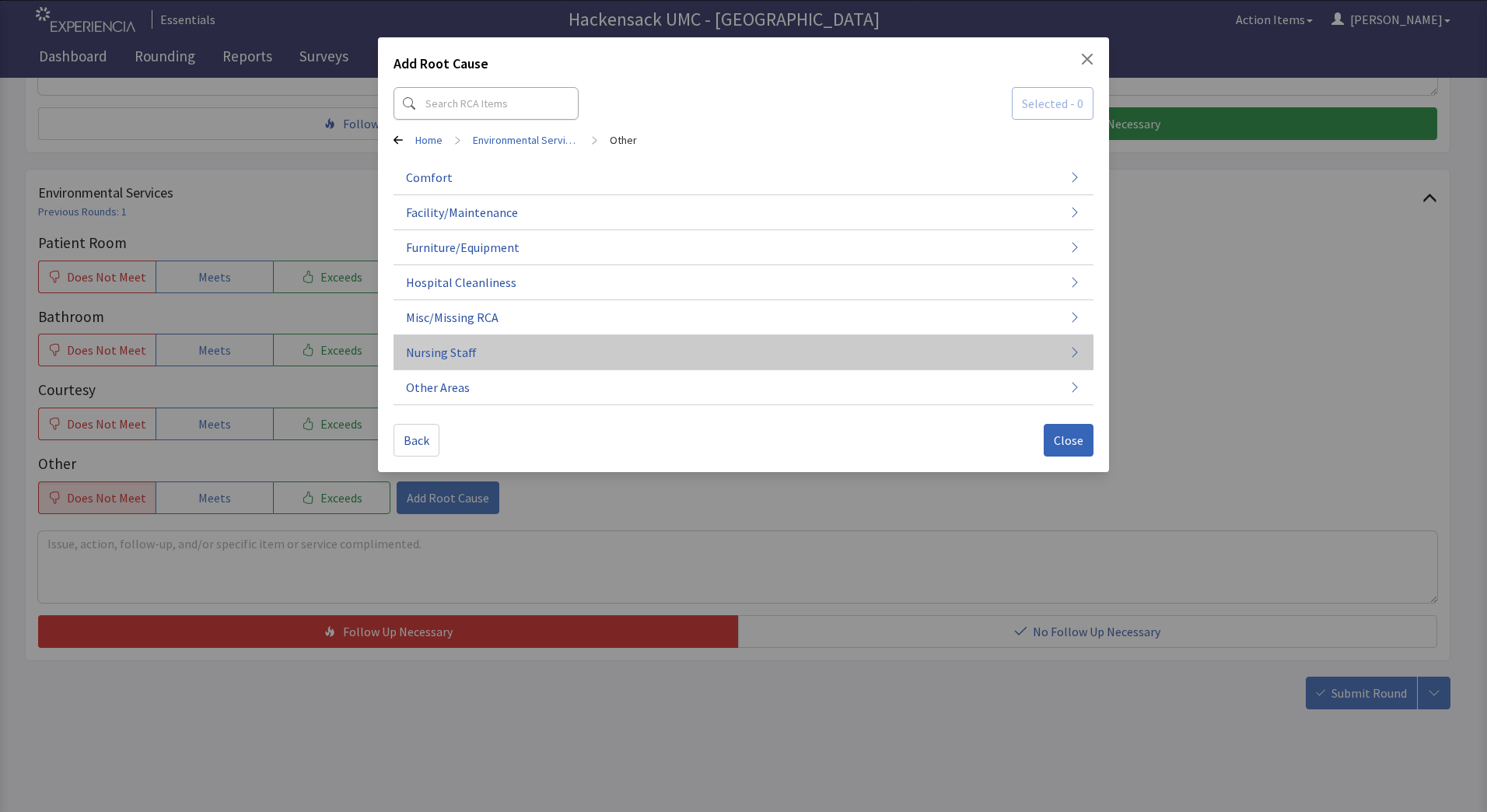
click at [471, 351] on span "Nursing Staff" at bounding box center [441, 352] width 71 height 19
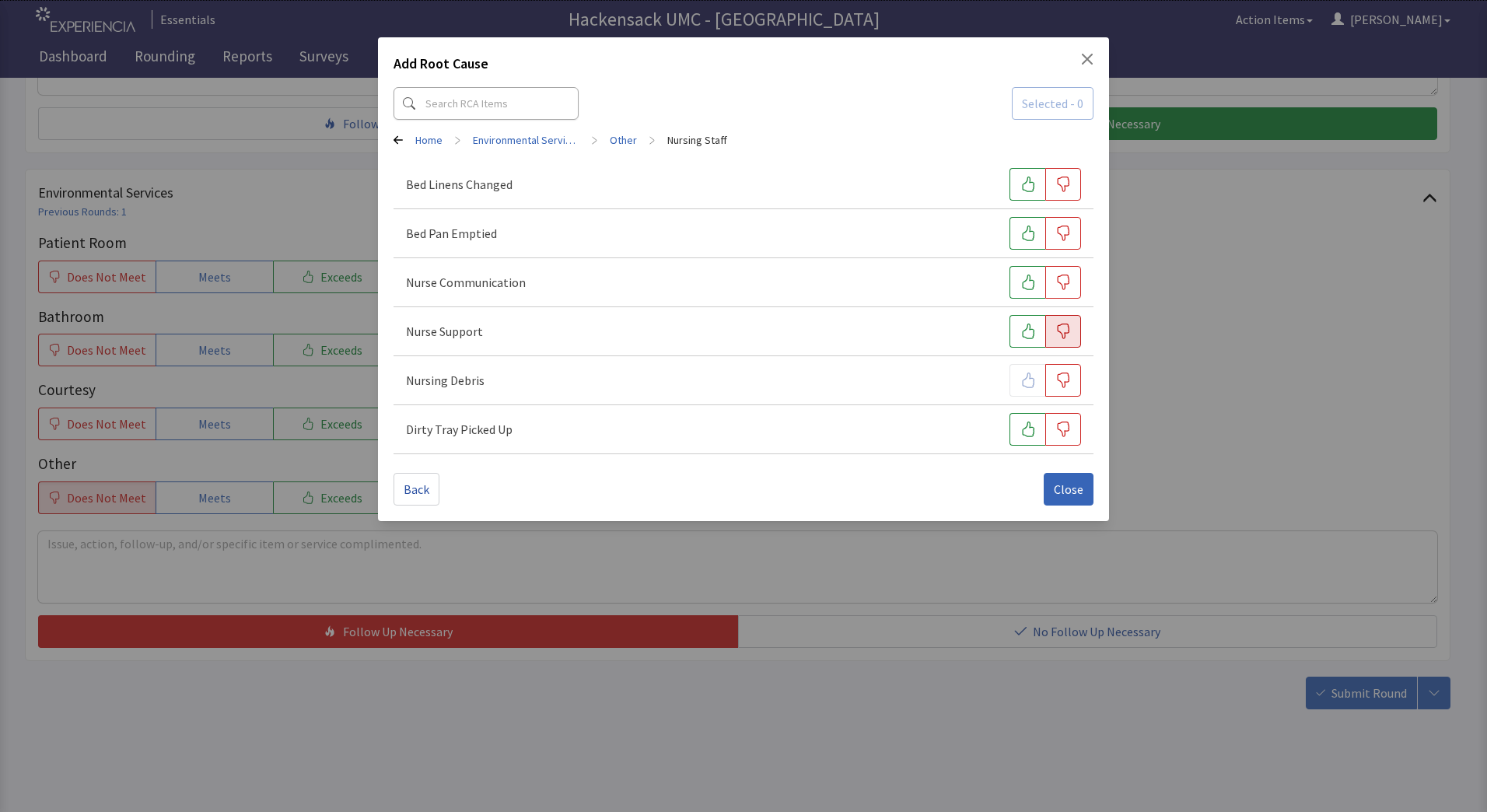
click at [1069, 341] on button "button" at bounding box center [1062, 331] width 35 height 32
click at [1065, 499] on button "Close" at bounding box center [1069, 489] width 50 height 32
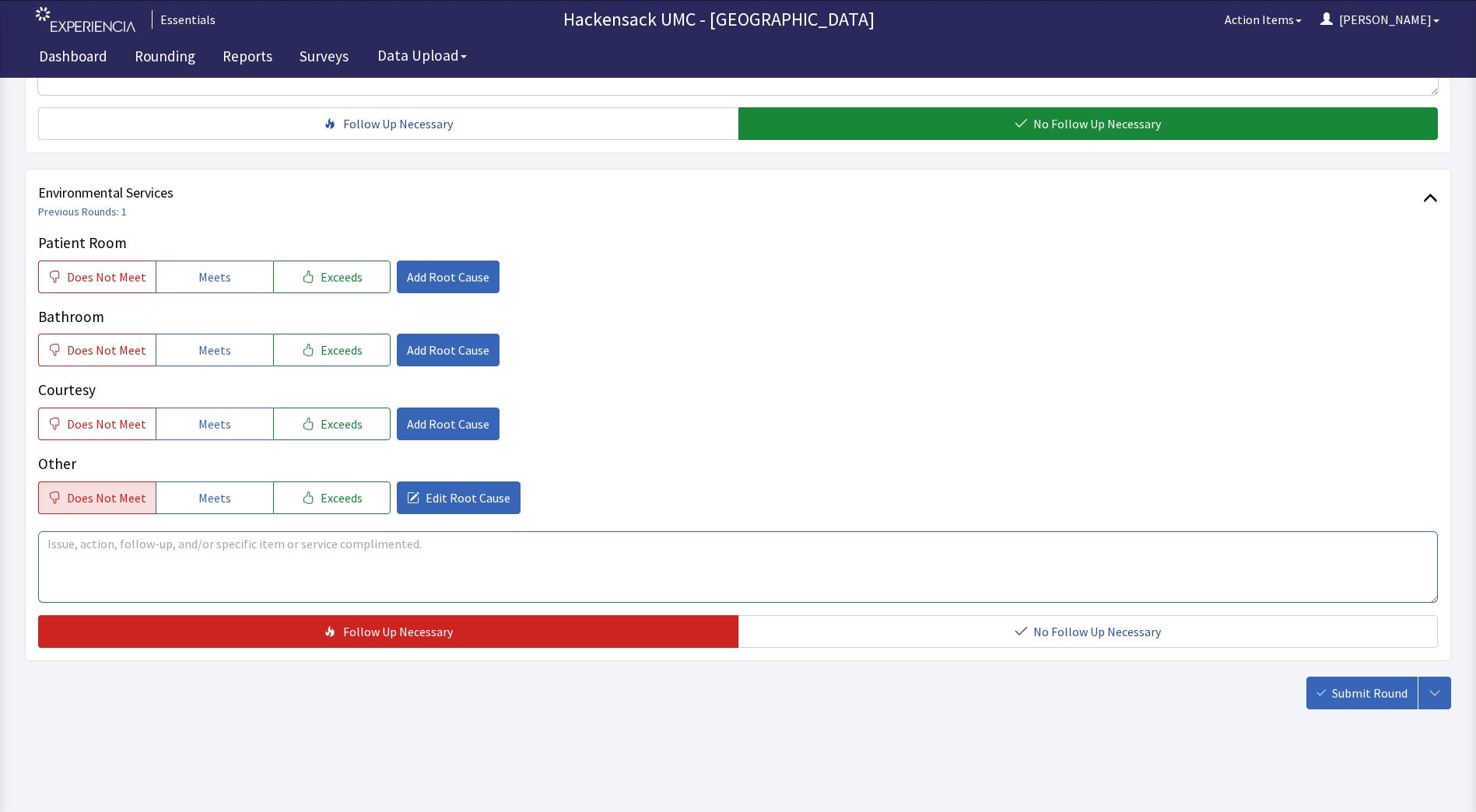
click at [242, 548] on textarea at bounding box center [738, 567] width 1400 height 72
click at [312, 564] on textarea "While I was in the room the patient's family" at bounding box center [738, 567] width 1400 height 72
type textarea "While I was in the room the patient's family stated the patient may have had a …"
click at [217, 282] on span "Meets" at bounding box center [215, 277] width 32 height 19
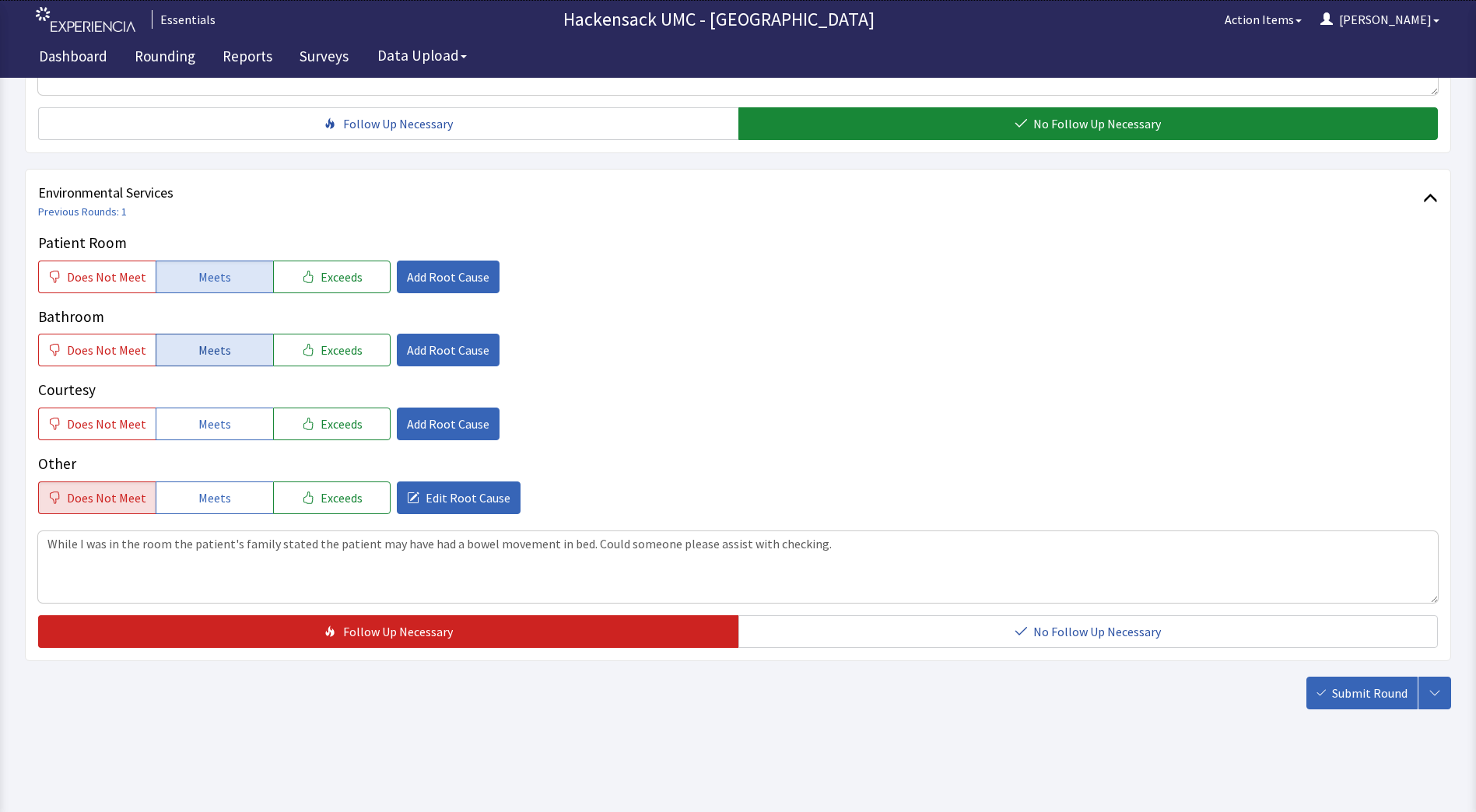
click at [208, 345] on span "Meets" at bounding box center [215, 350] width 32 height 19
click at [200, 421] on span "Meets" at bounding box center [215, 424] width 32 height 19
click at [1342, 693] on span "Submit Round" at bounding box center [1369, 693] width 75 height 19
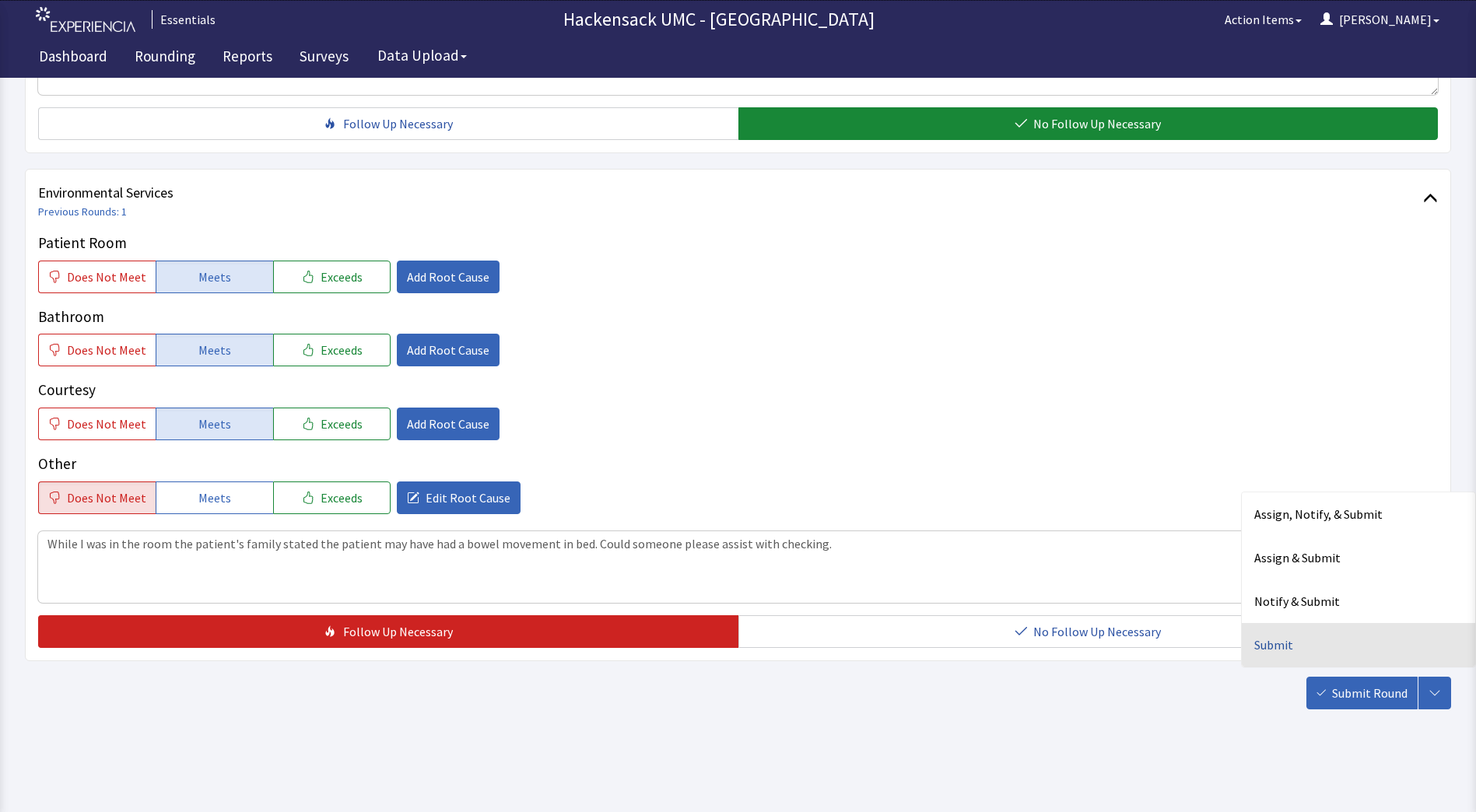
click at [1297, 654] on div "Submit" at bounding box center [1359, 645] width 233 height 44
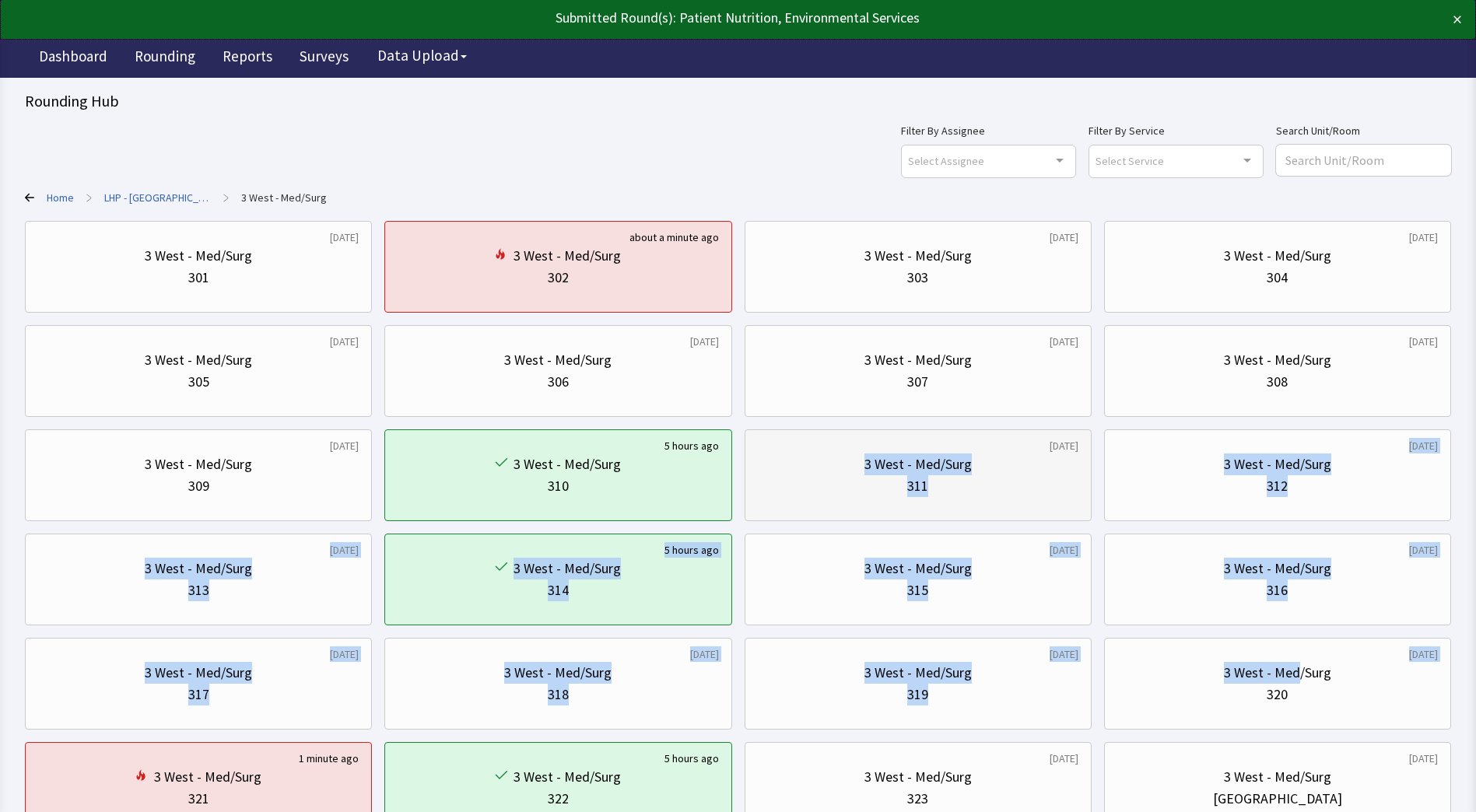
drag, startPoint x: 0, startPoint y: 0, endPoint x: 796, endPoint y: 473, distance: 925.9
click at [796, 473] on div "[DATE] 3 West - Med/Surg 301 about a minute ago 3 West - Med/Surg 302 [DATE] 3 …" at bounding box center [738, 527] width 1426 height 613
click at [990, 699] on div "319" at bounding box center [918, 694] width 321 height 22
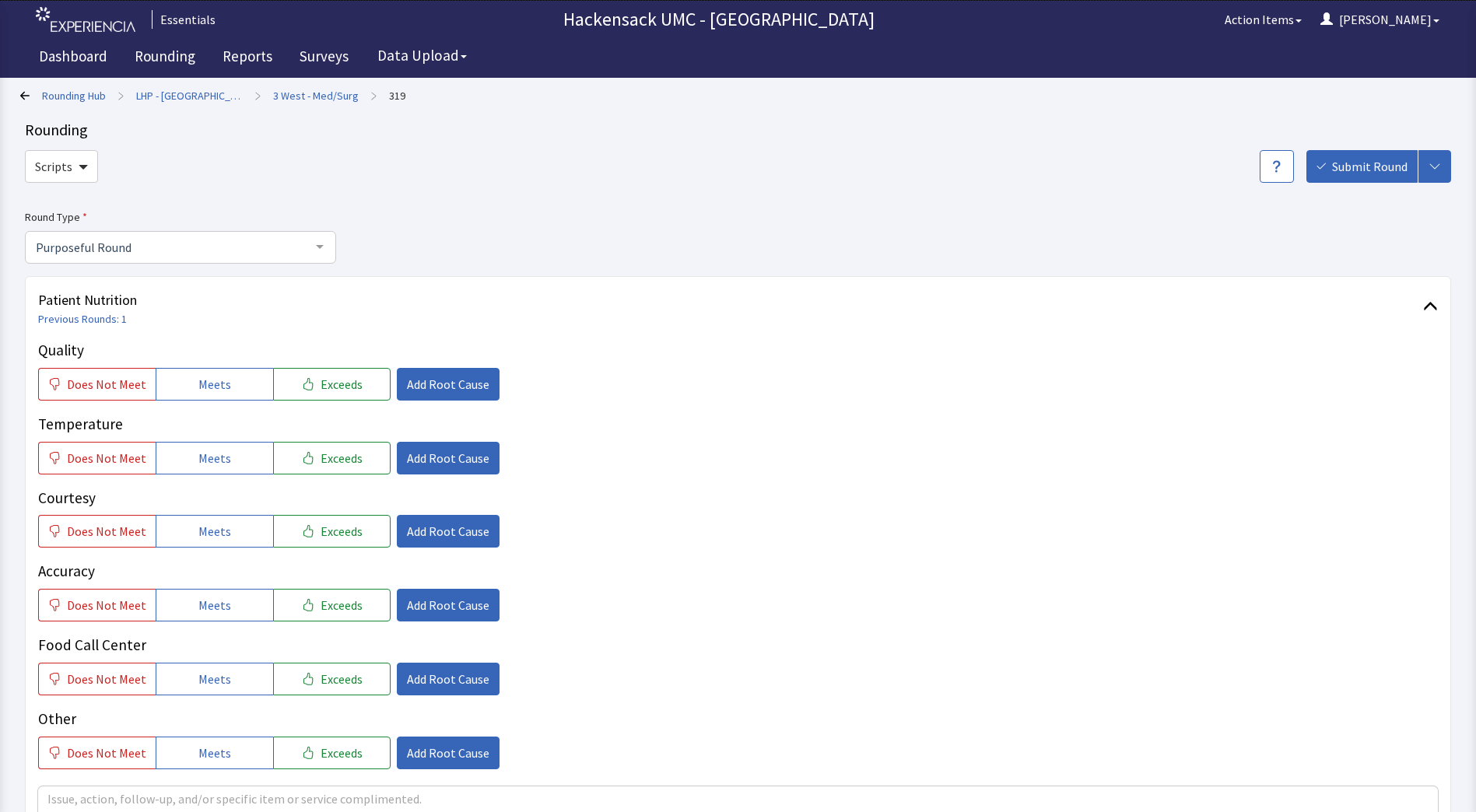
click at [19, 97] on div "Rounding Hub > LHP - [GEOGRAPHIC_DATA] > 3 West - Med/Surg > 319 Rounding Scrip…" at bounding box center [738, 736] width 1476 height 1472
click at [26, 93] on icon at bounding box center [25, 95] width 10 height 10
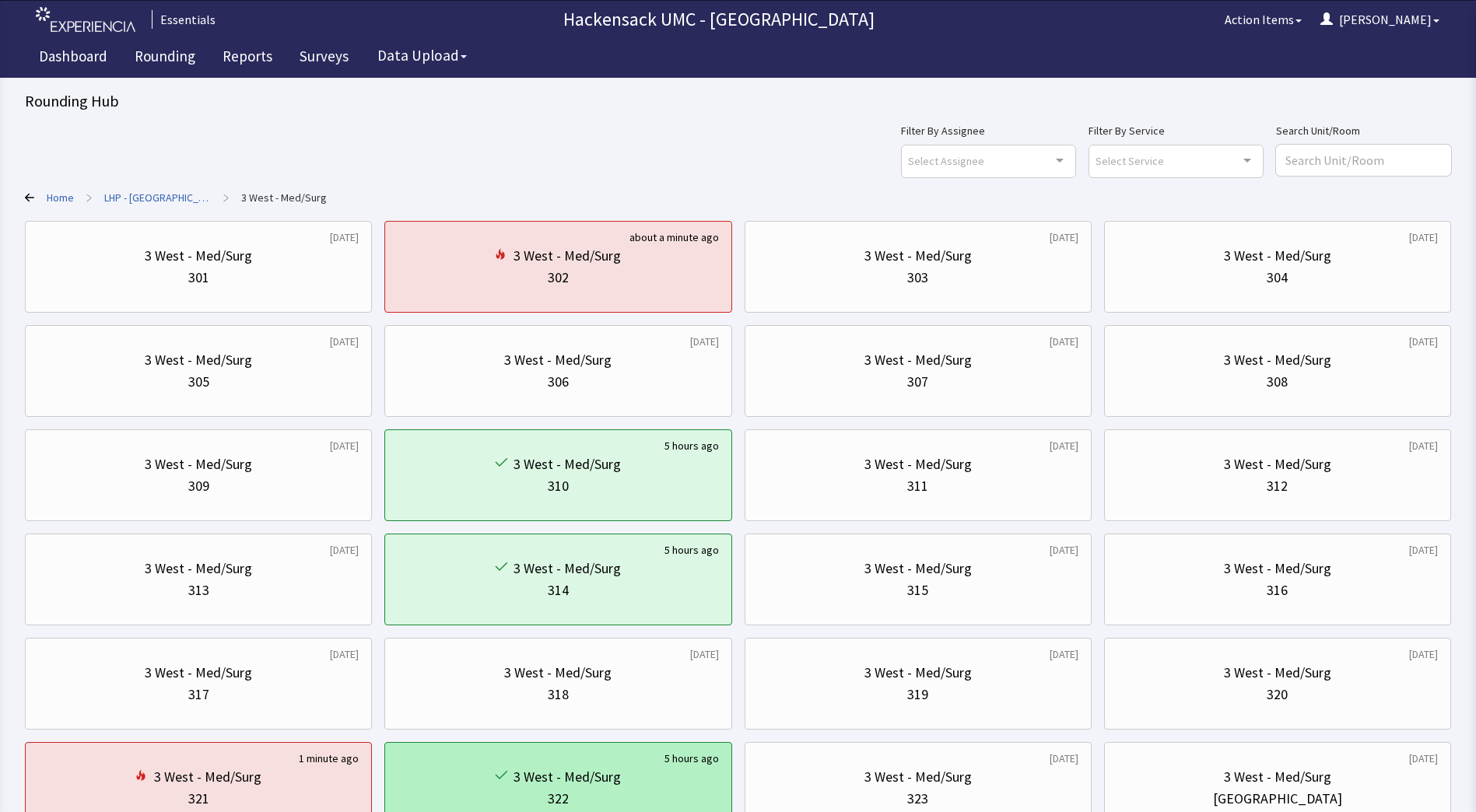
click at [622, 786] on div "3 West - Med/Surg" at bounding box center [558, 777] width 321 height 22
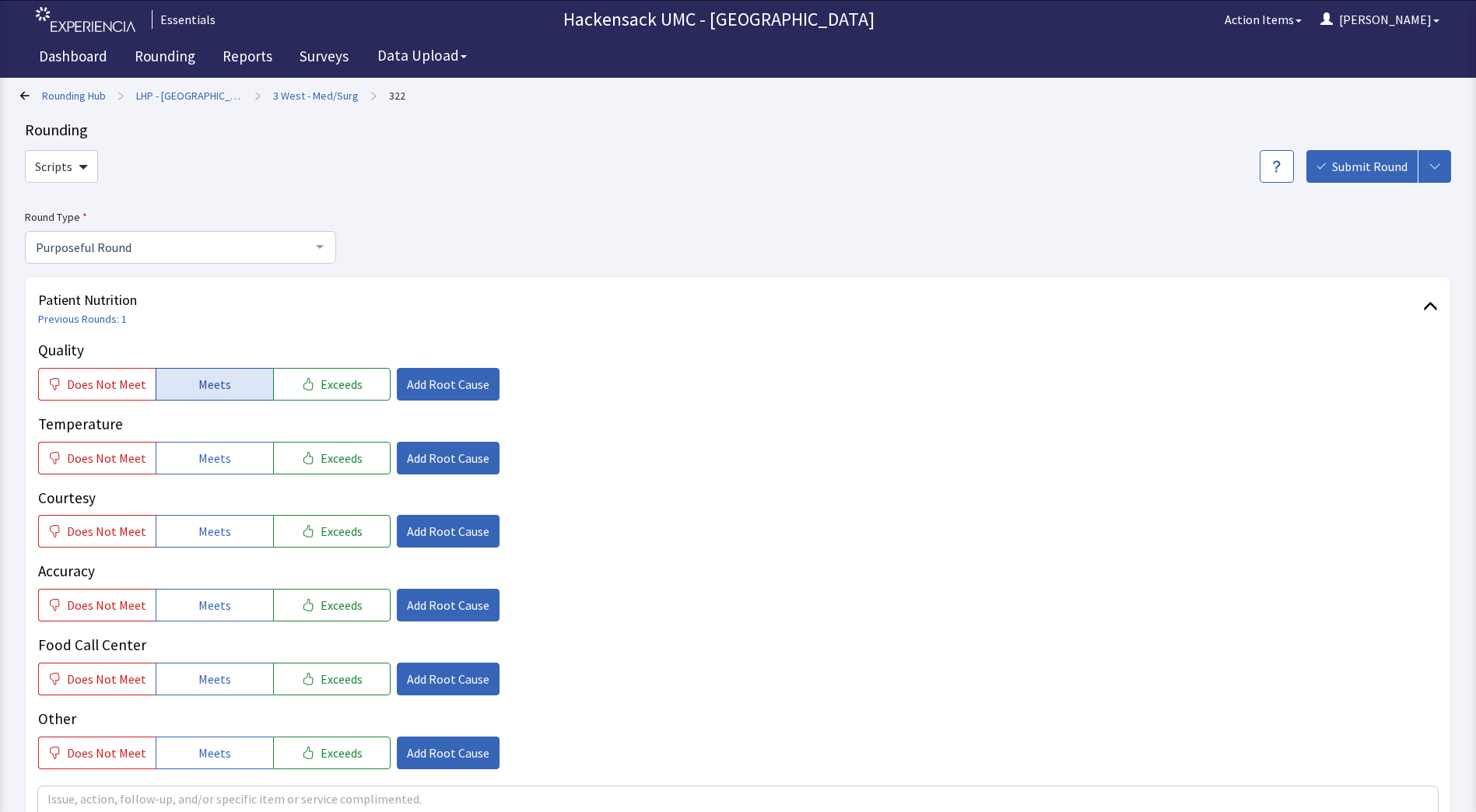
click at [233, 392] on button "Meets" at bounding box center [214, 384] width 117 height 32
click at [221, 481] on div "Quality Does Not Meet Meets Exceeds Add Root Cause Temperature Does Not Meet Me…" at bounding box center [738, 553] width 1400 height 430
click at [238, 448] on button "Meets" at bounding box center [214, 458] width 117 height 32
click at [207, 539] on span "Meets" at bounding box center [215, 531] width 32 height 19
click at [205, 608] on span "Meets" at bounding box center [215, 605] width 32 height 19
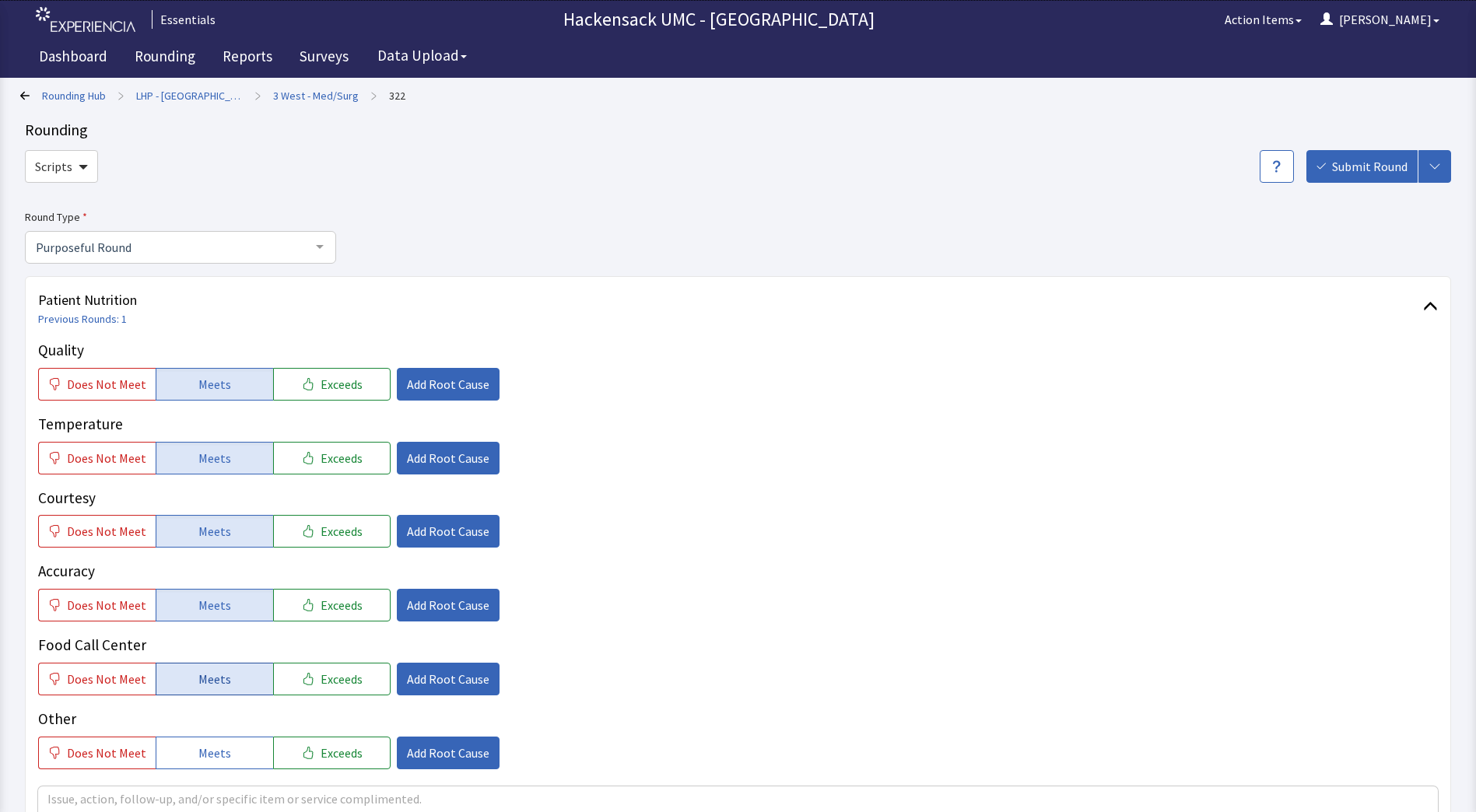
click at [208, 687] on span "Meets" at bounding box center [215, 679] width 32 height 19
click at [214, 753] on span "Meets" at bounding box center [215, 753] width 32 height 19
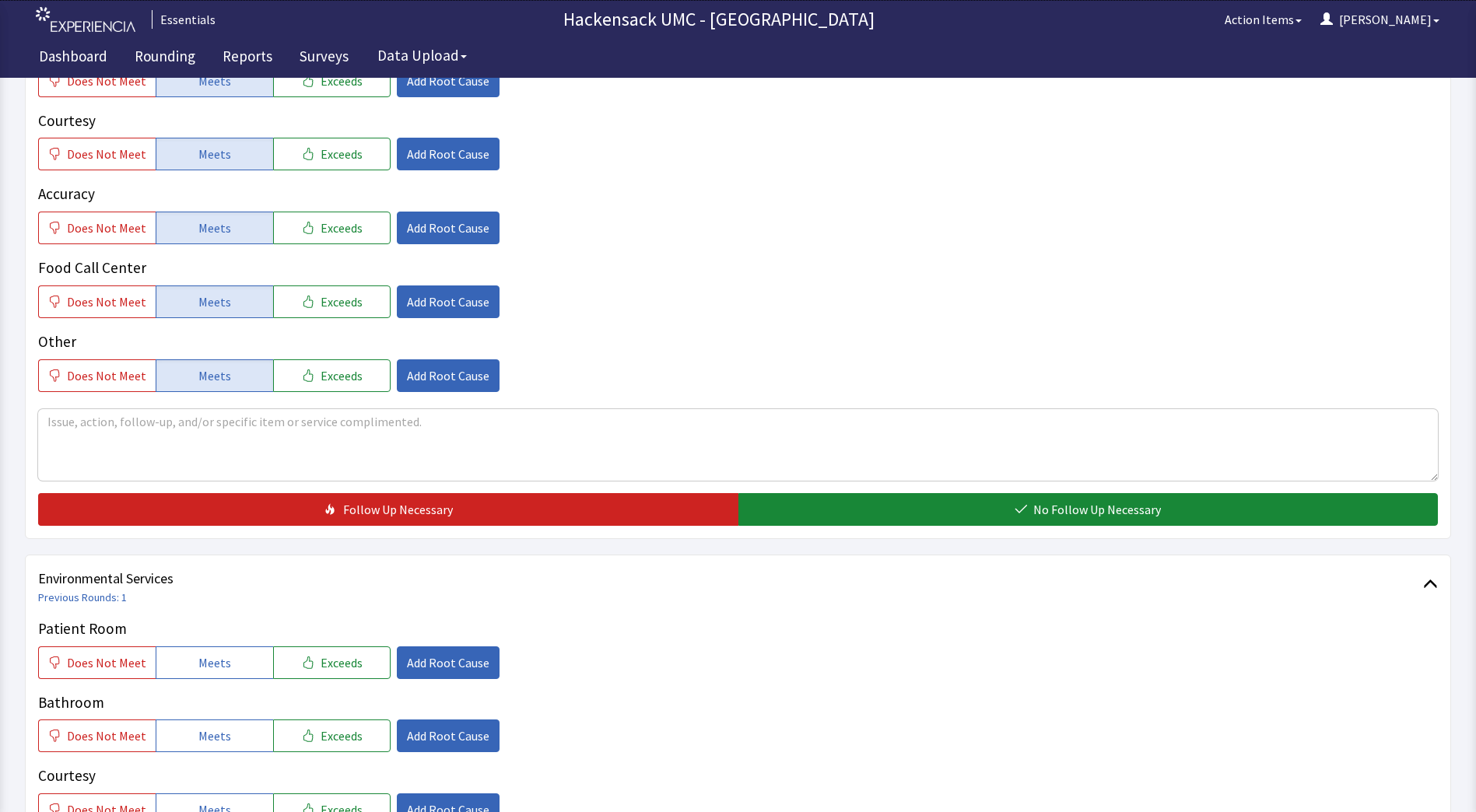
scroll to position [402, 0]
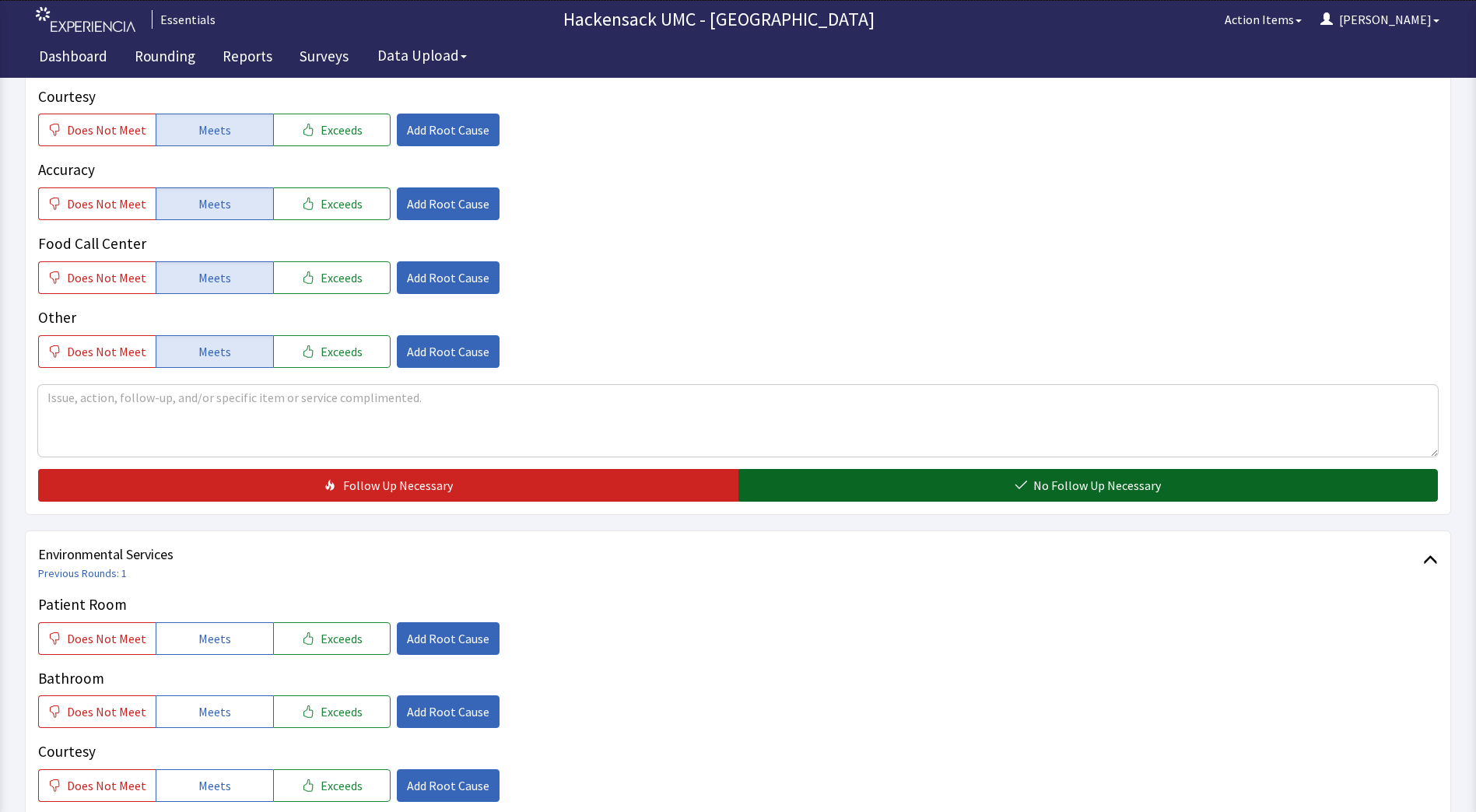
click at [1049, 489] on span "No Follow Up Necessary" at bounding box center [1097, 486] width 128 height 19
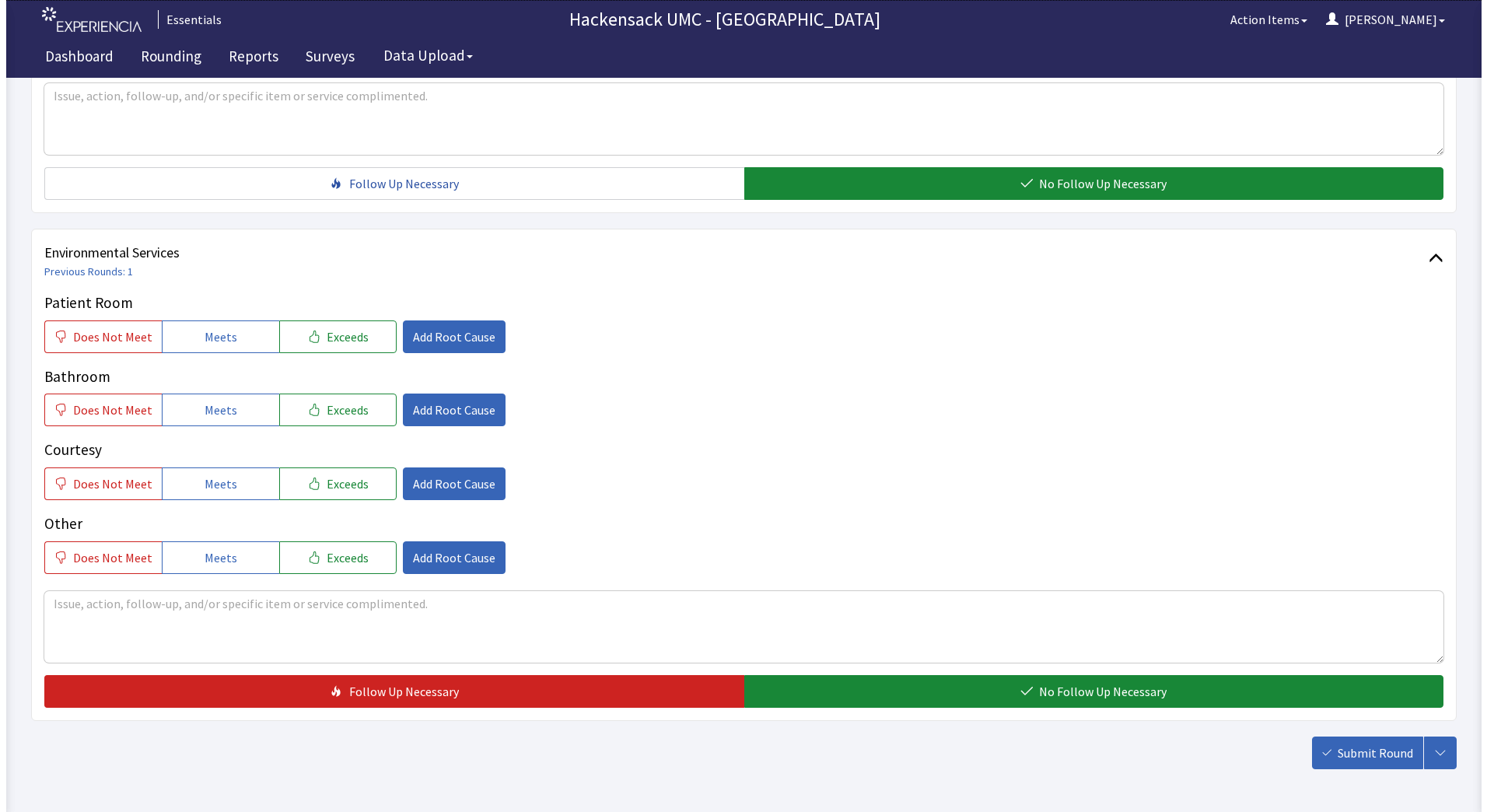
scroll to position [706, 0]
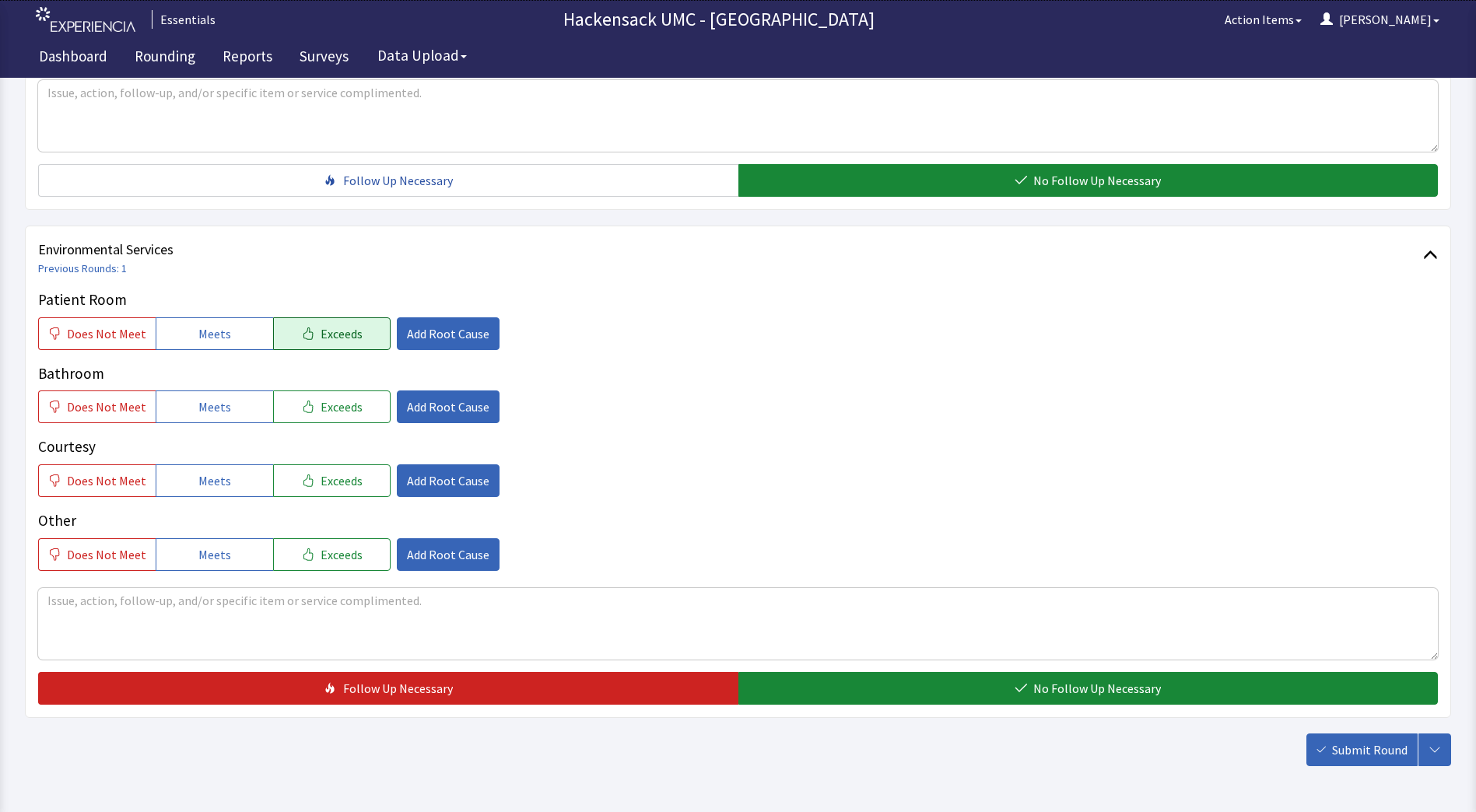
click at [338, 327] on span "Exceeds" at bounding box center [342, 334] width 42 height 19
click at [422, 339] on span "Add Root Cause" at bounding box center [448, 334] width 82 height 19
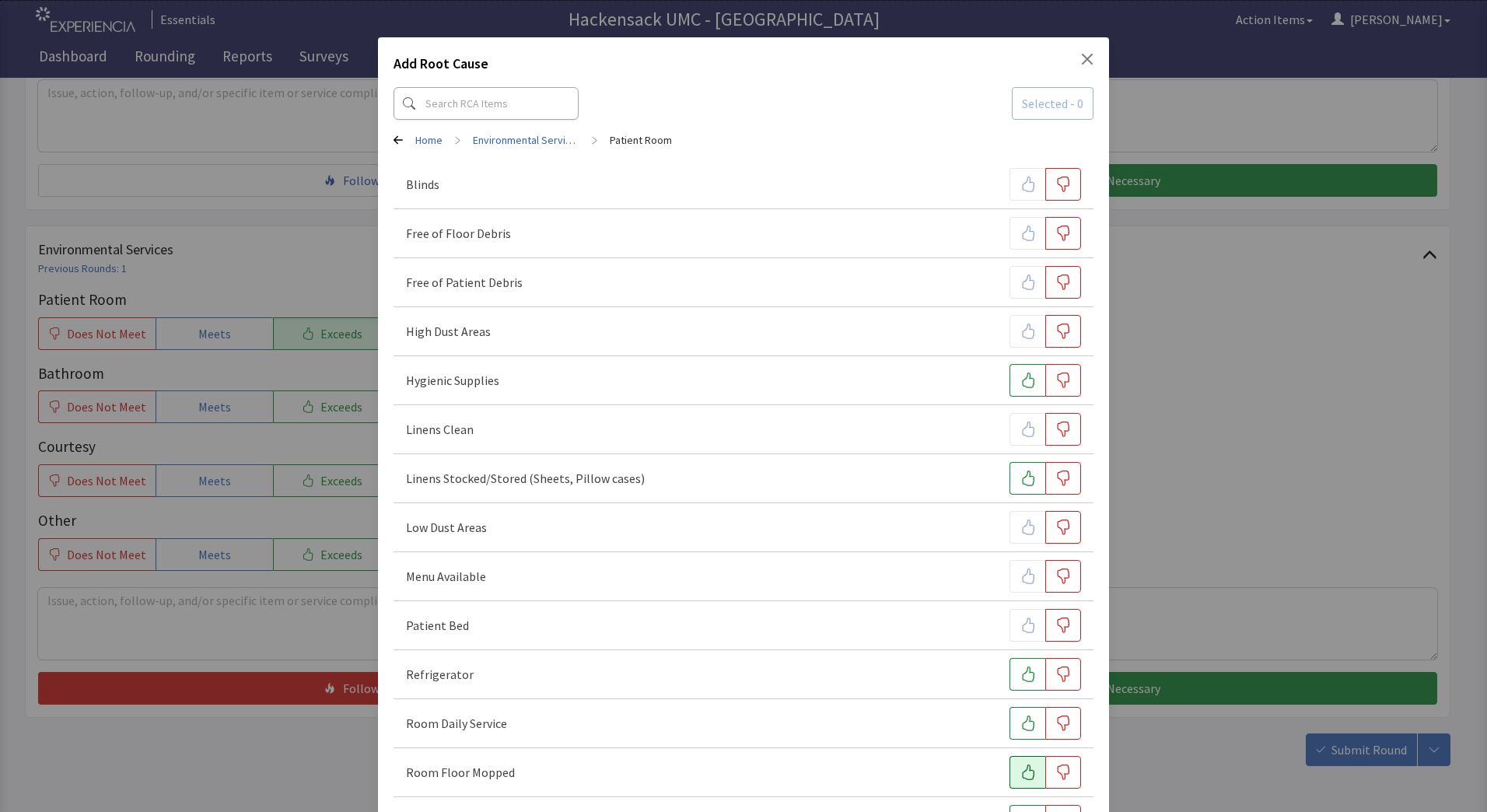
click at [1028, 776] on button "button" at bounding box center [1027, 772] width 35 height 32
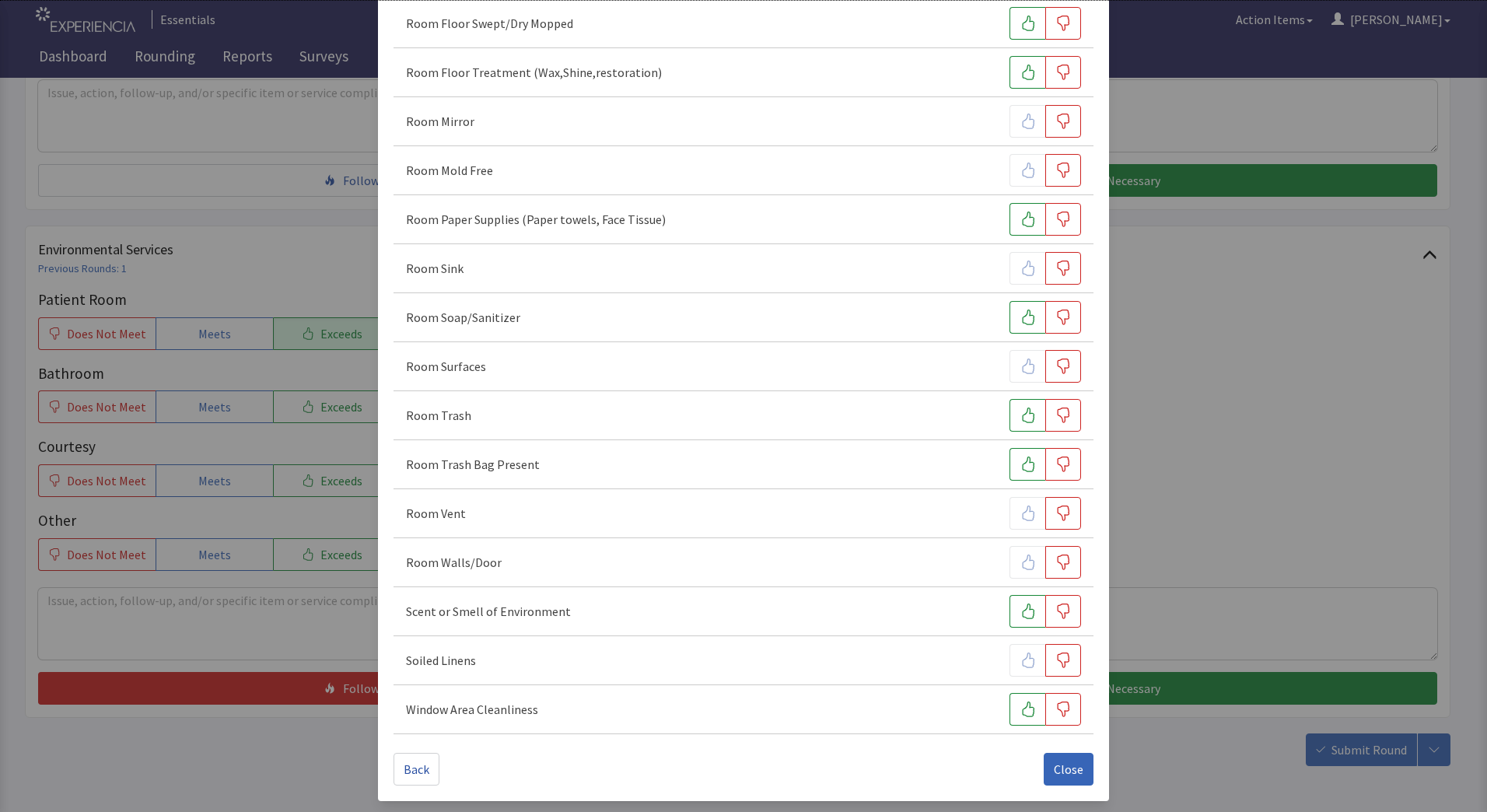
scroll to position [800, 0]
click at [1059, 762] on span "Close" at bounding box center [1068, 768] width 30 height 19
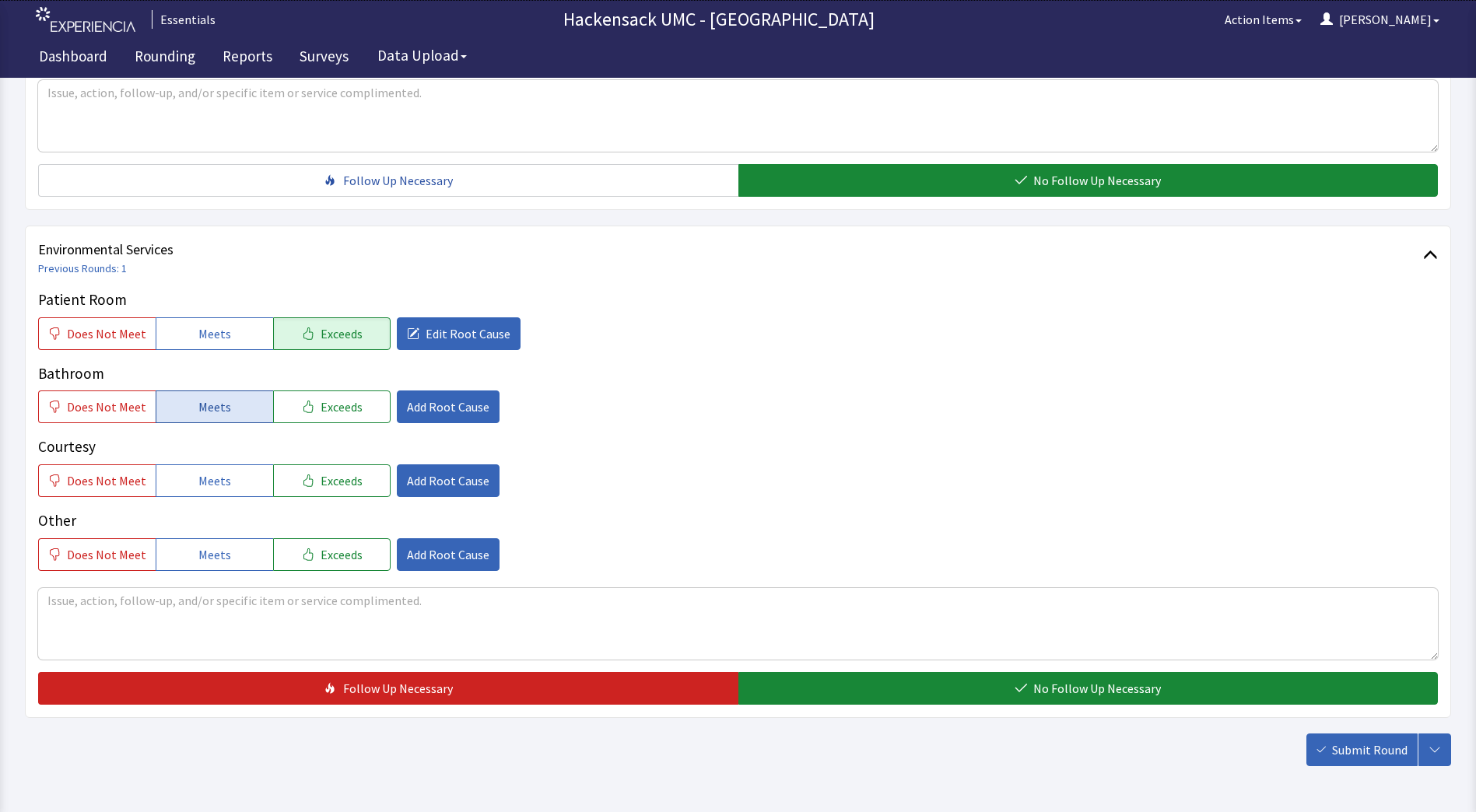
click at [229, 407] on button "Meets" at bounding box center [214, 406] width 117 height 32
click at [210, 483] on span "Meets" at bounding box center [215, 481] width 32 height 19
click at [424, 477] on span "Add Root Cause" at bounding box center [448, 481] width 82 height 19
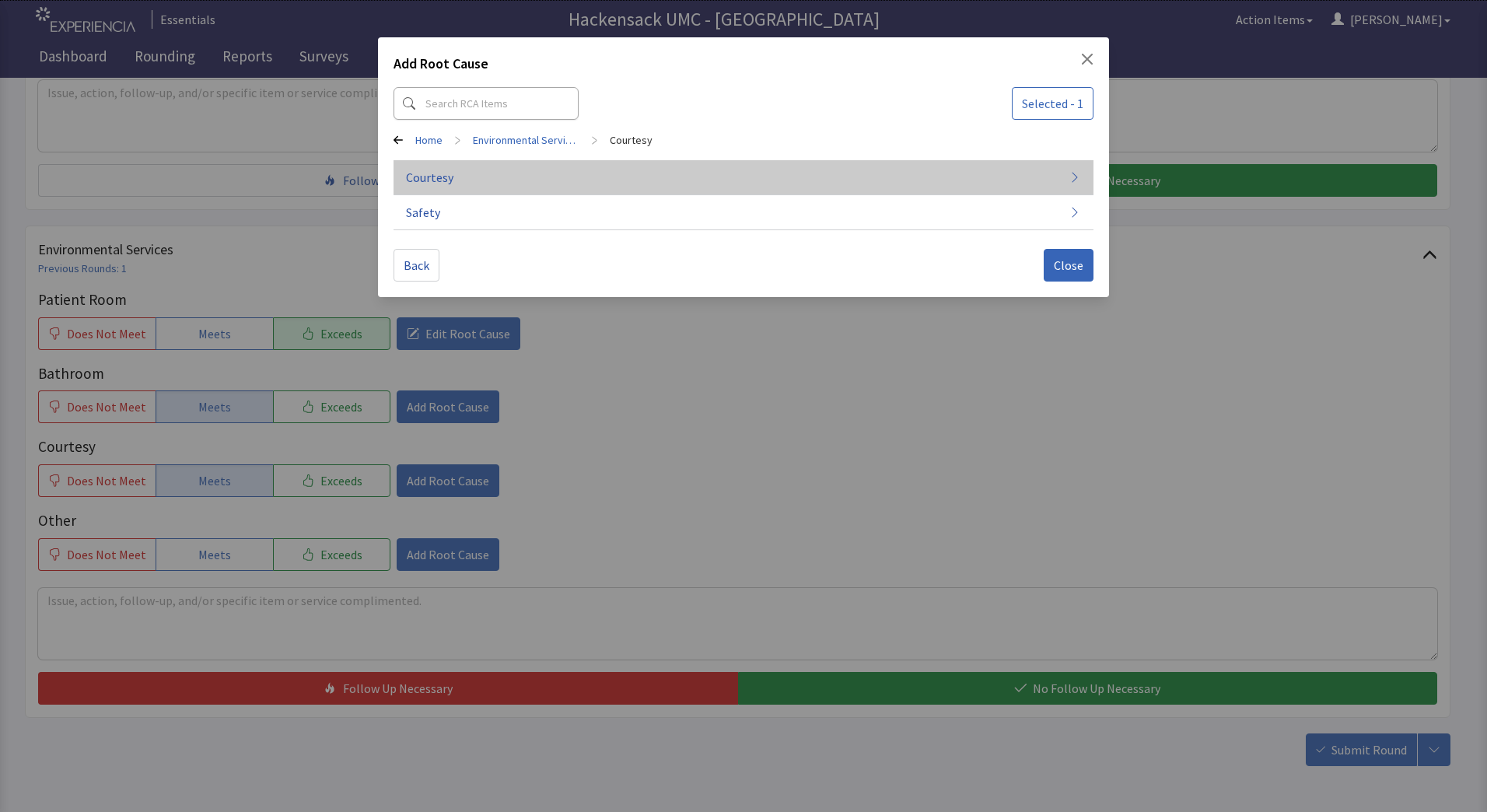
click at [440, 178] on span "Courtesy" at bounding box center [429, 177] width 48 height 19
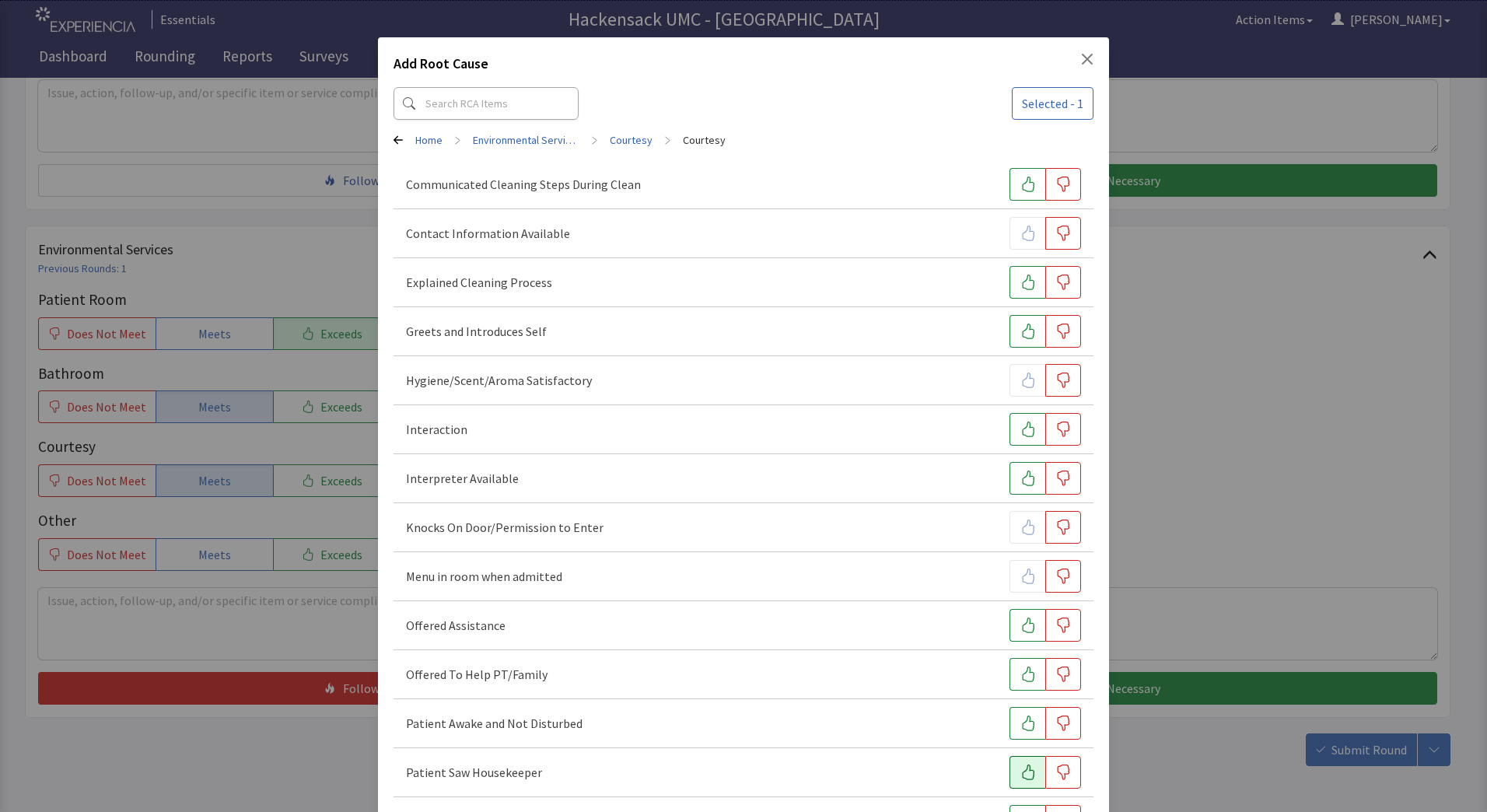
click at [1016, 759] on button "button" at bounding box center [1027, 772] width 35 height 32
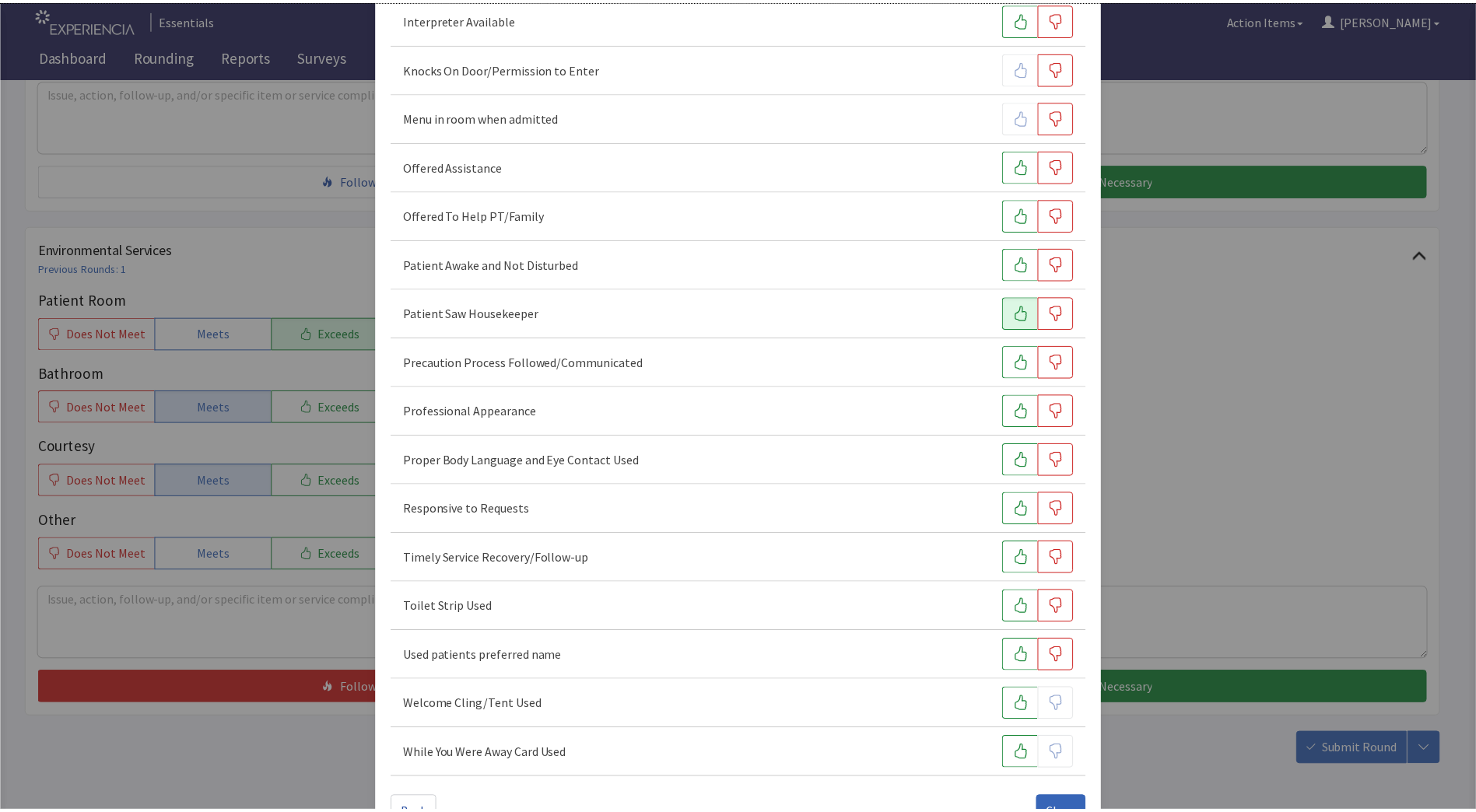
scroll to position [506, 0]
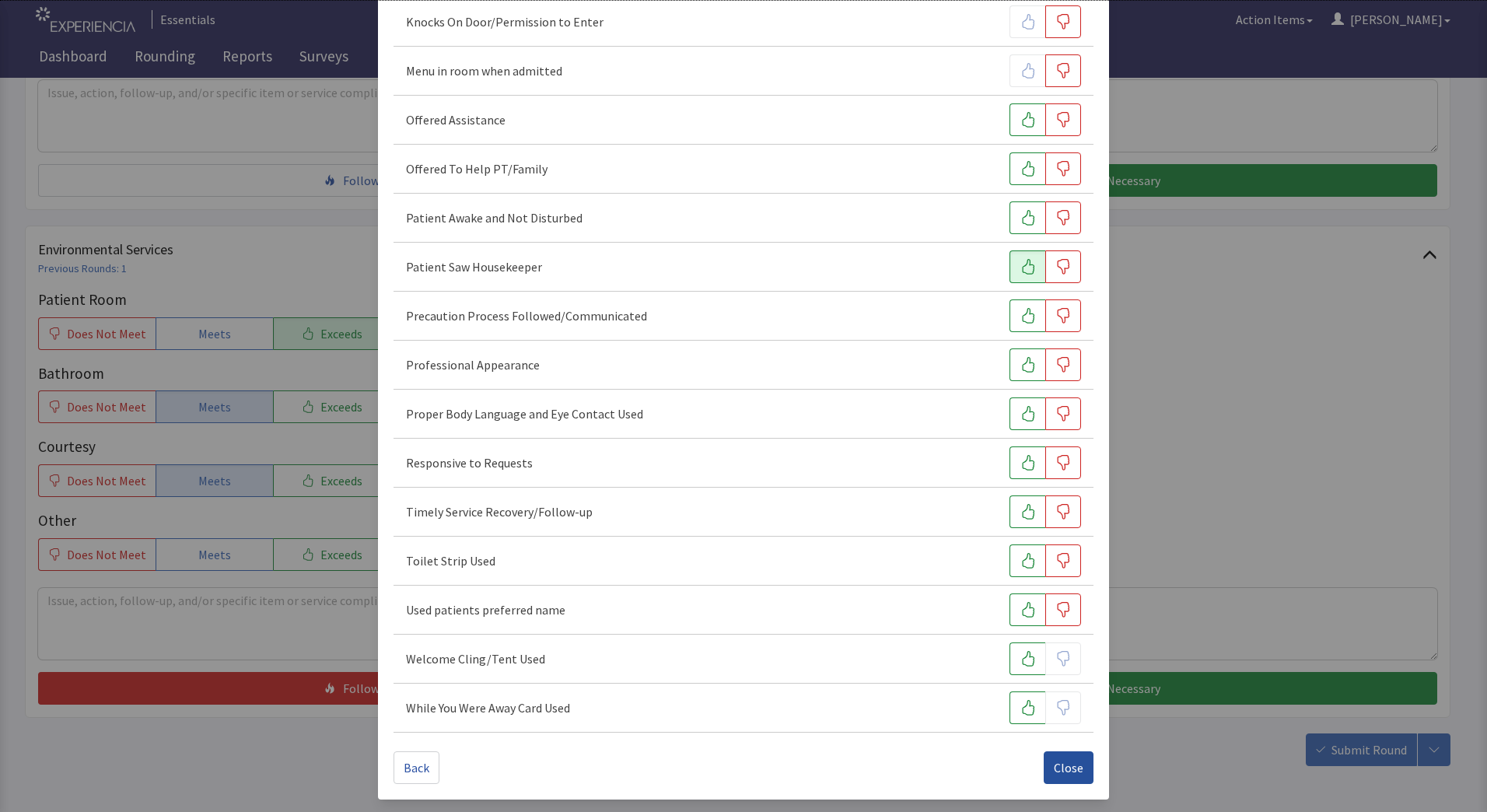
click at [1056, 766] on span "Close" at bounding box center [1068, 768] width 30 height 19
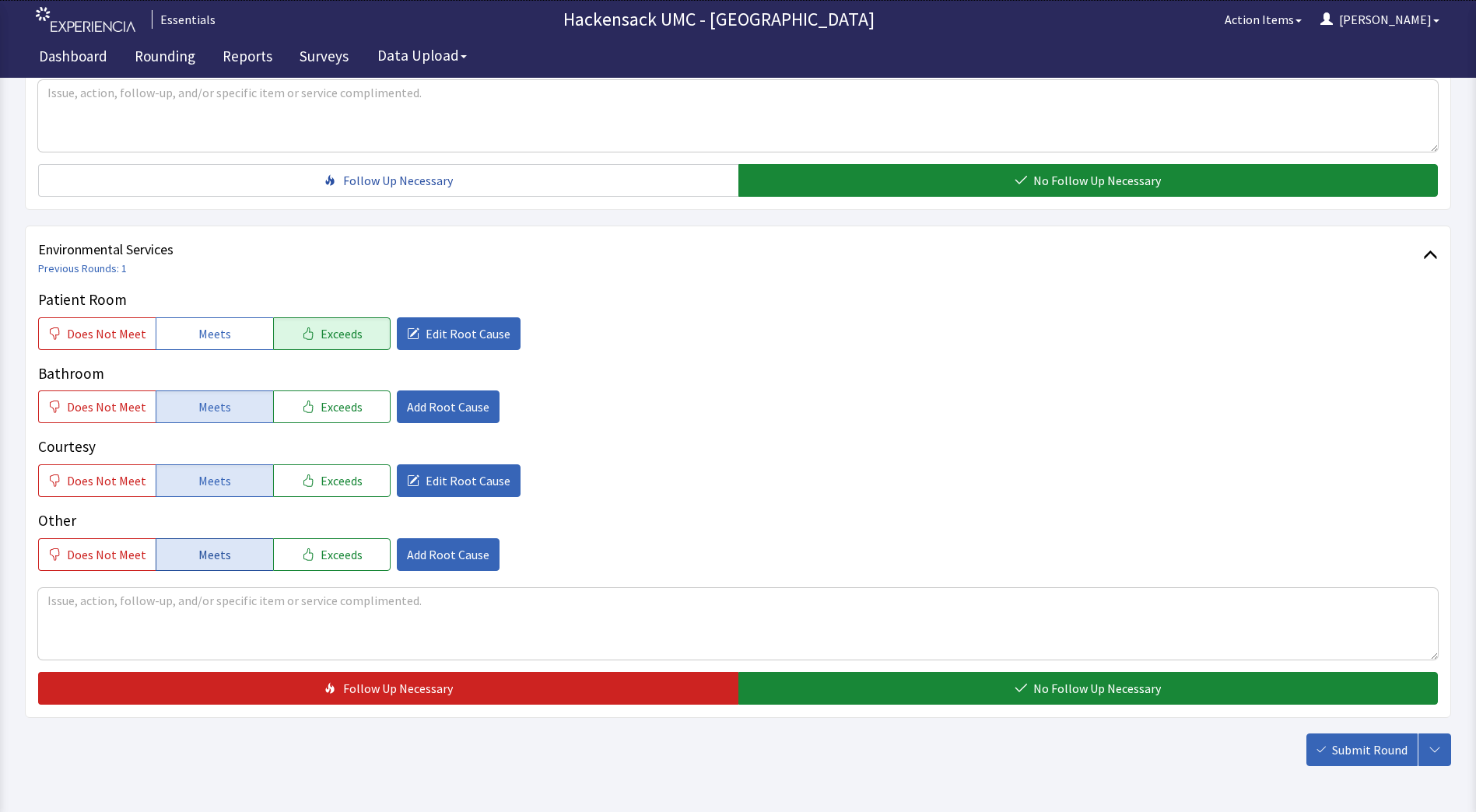
click at [242, 549] on button "Meets" at bounding box center [214, 554] width 117 height 32
click at [200, 607] on textarea at bounding box center [738, 623] width 1400 height 72
type textarea "Yes, patient states he saw housekeeper use the swifter thing to clean the floor"
click at [326, 492] on button "Exceeds" at bounding box center [331, 481] width 117 height 32
click at [1364, 755] on span "Submit Round" at bounding box center [1369, 750] width 75 height 19
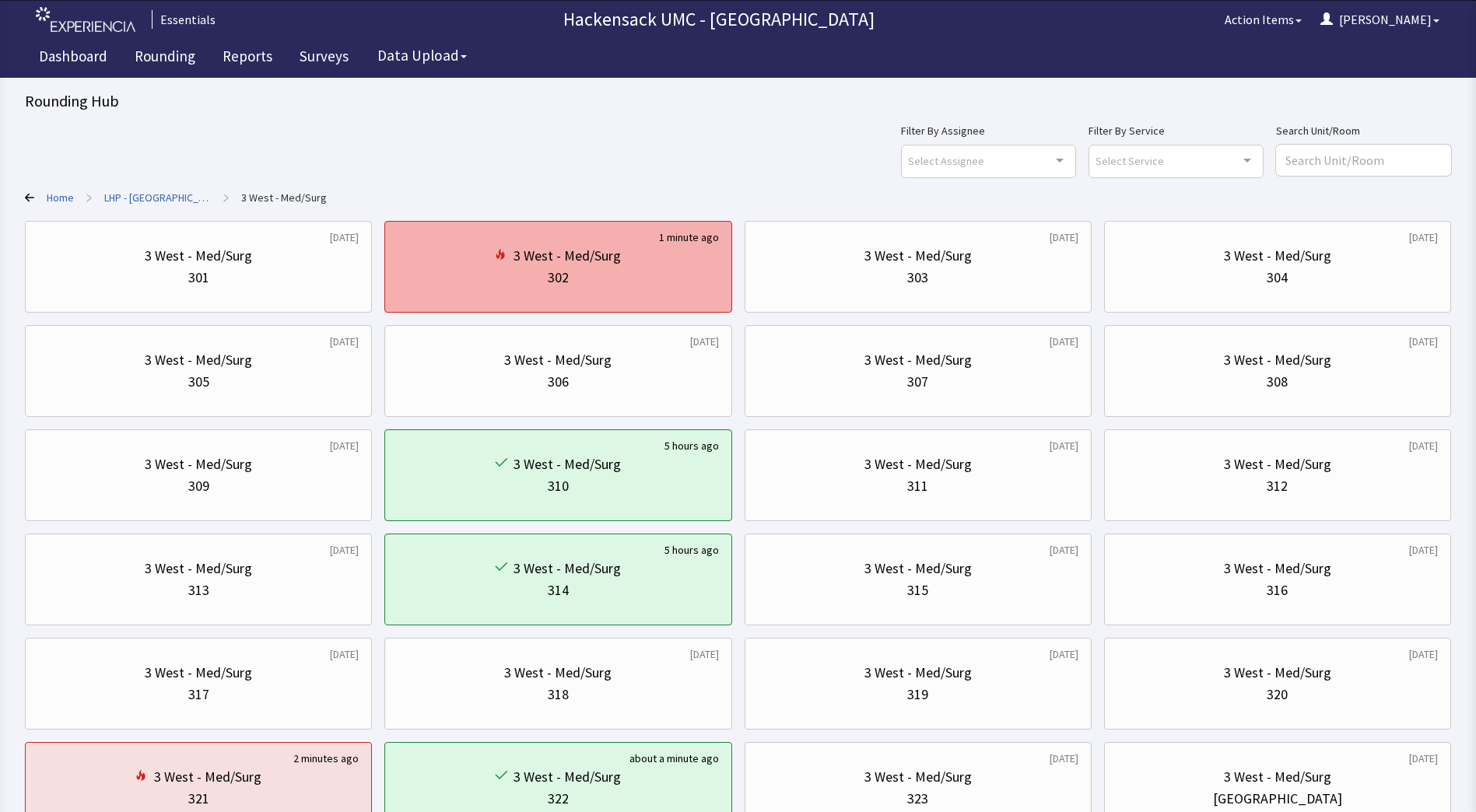
click at [677, 297] on div "3 West - Med/Surg 302" at bounding box center [558, 266] width 321 height 74
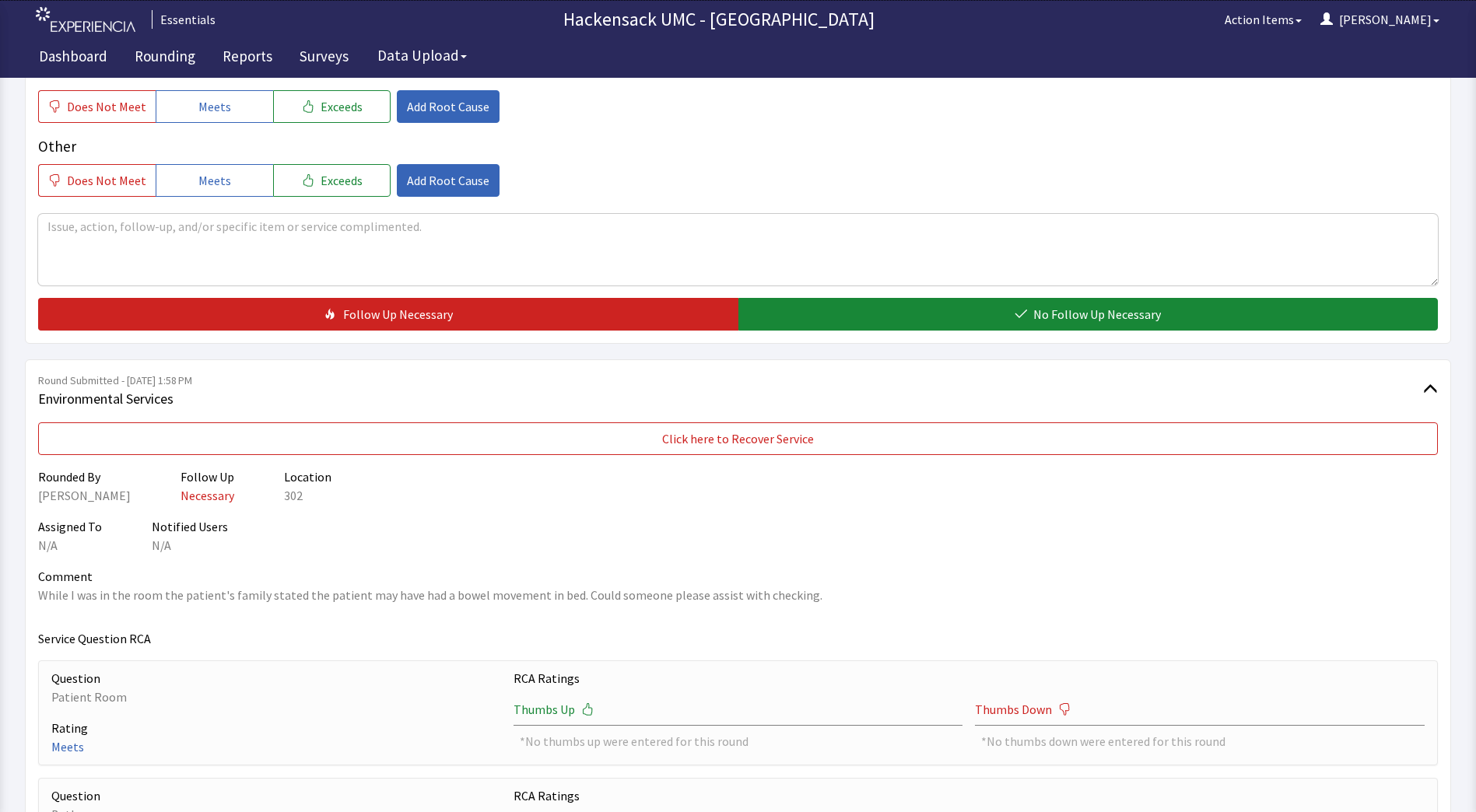
scroll to position [570, 0]
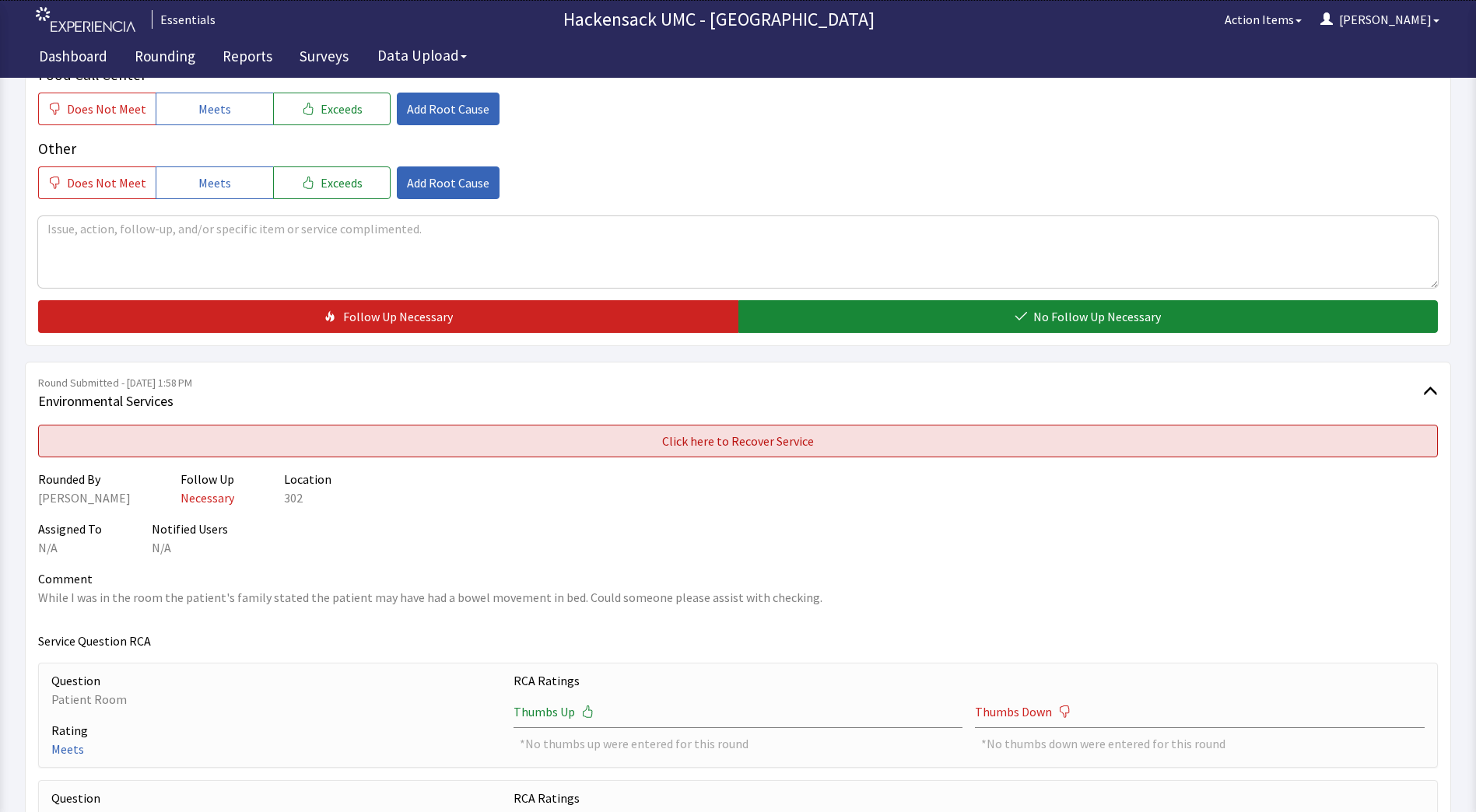
click at [1041, 452] on button "Click here to Recover Service" at bounding box center [738, 441] width 1400 height 32
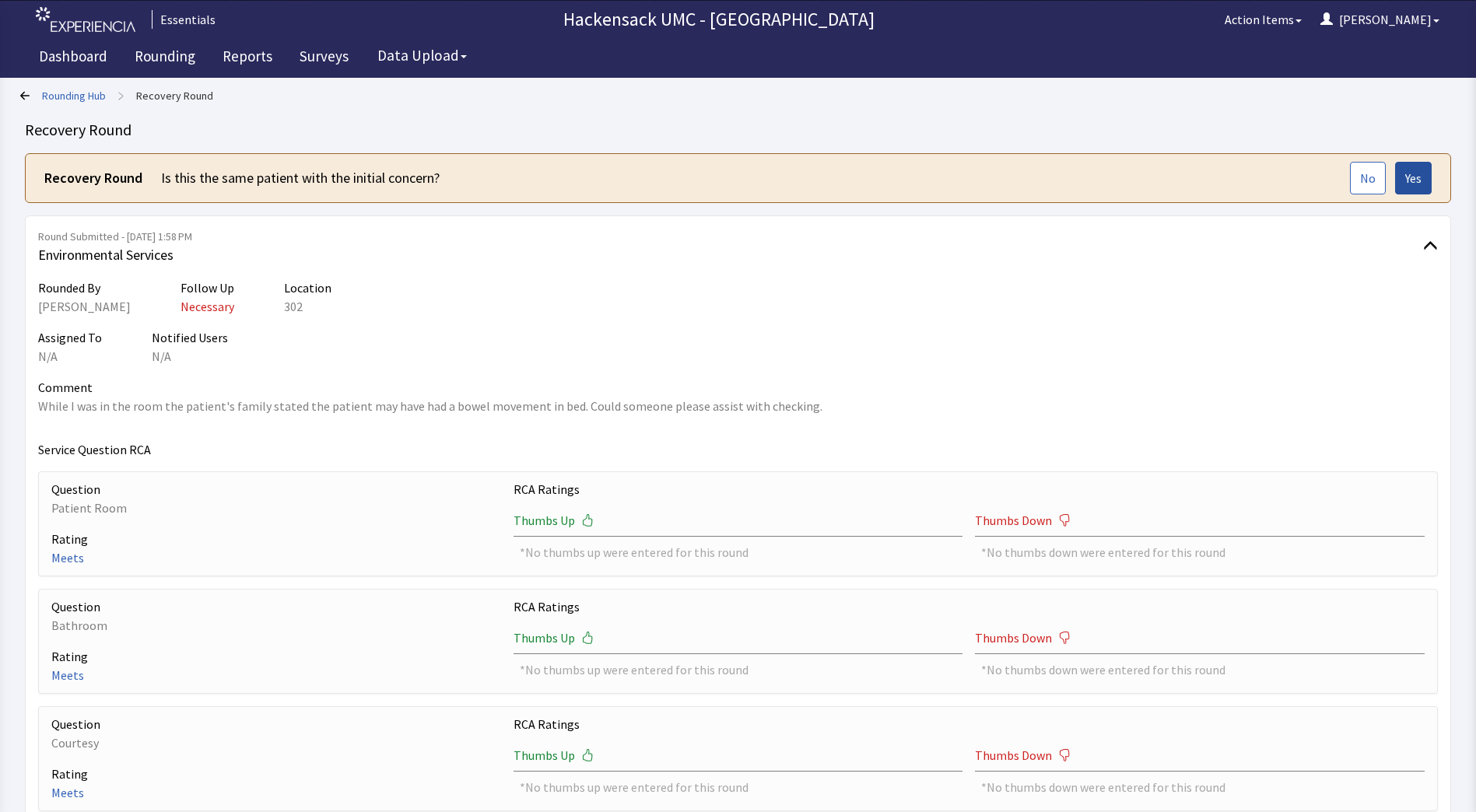
click at [1413, 177] on span "Yes" at bounding box center [1413, 178] width 16 height 19
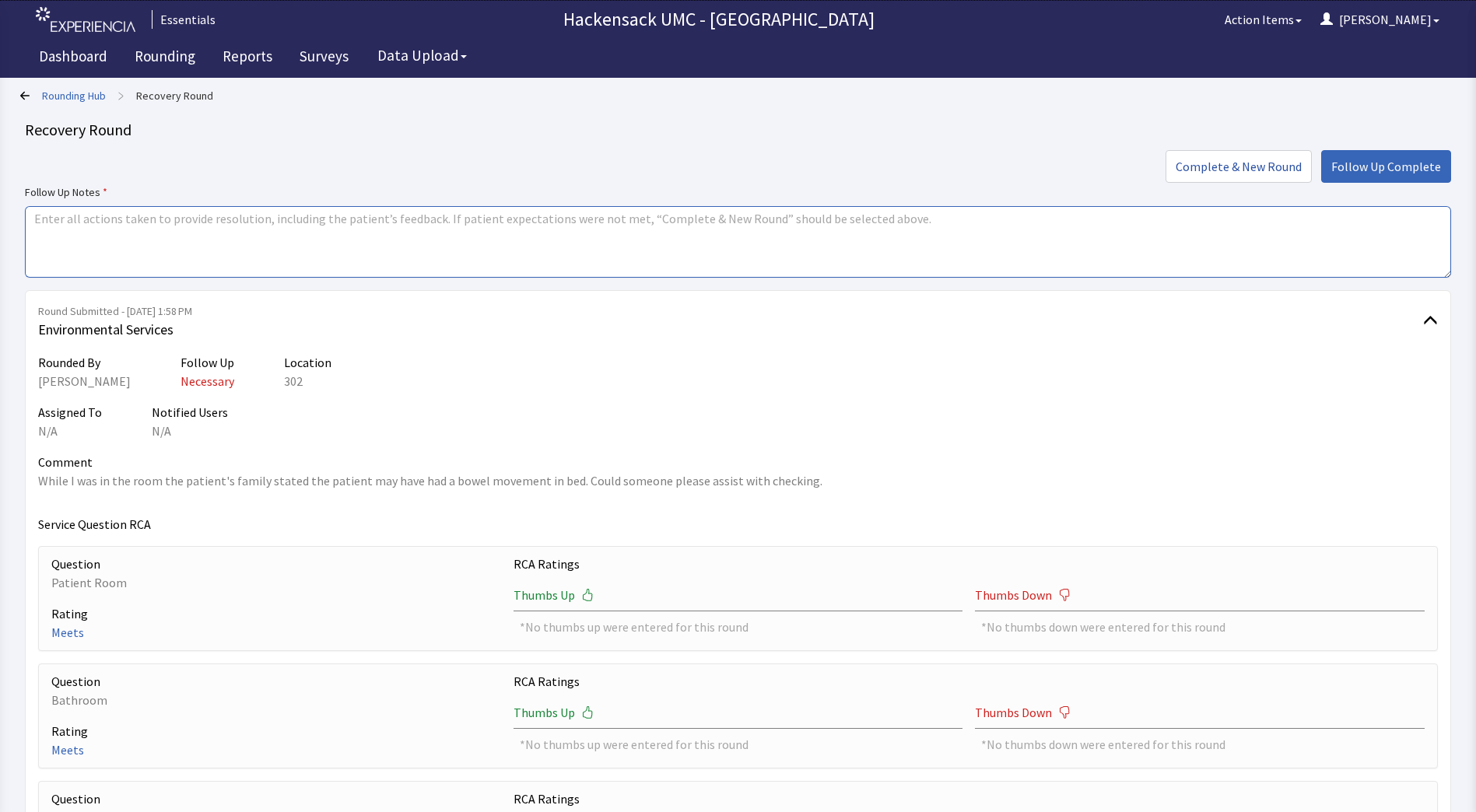
click at [589, 233] on textarea at bounding box center [738, 241] width 1426 height 72
type textarea "Told Hazel the unit clerk. One of the nurses came into the room to assist the p…"
click at [1399, 168] on span "Follow Up Complete" at bounding box center [1385, 167] width 110 height 19
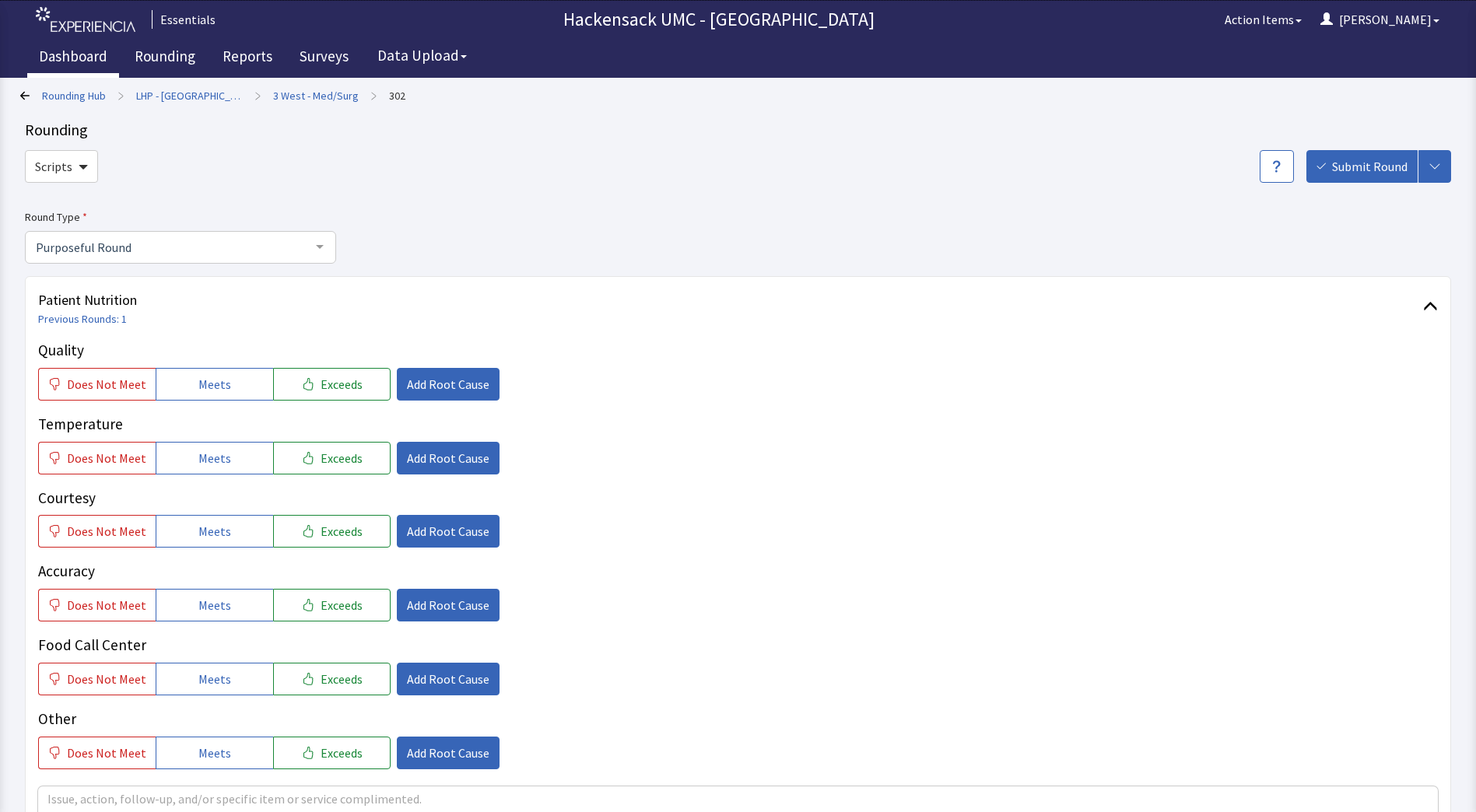
click at [72, 59] on link "Dashboard" at bounding box center [74, 58] width 92 height 39
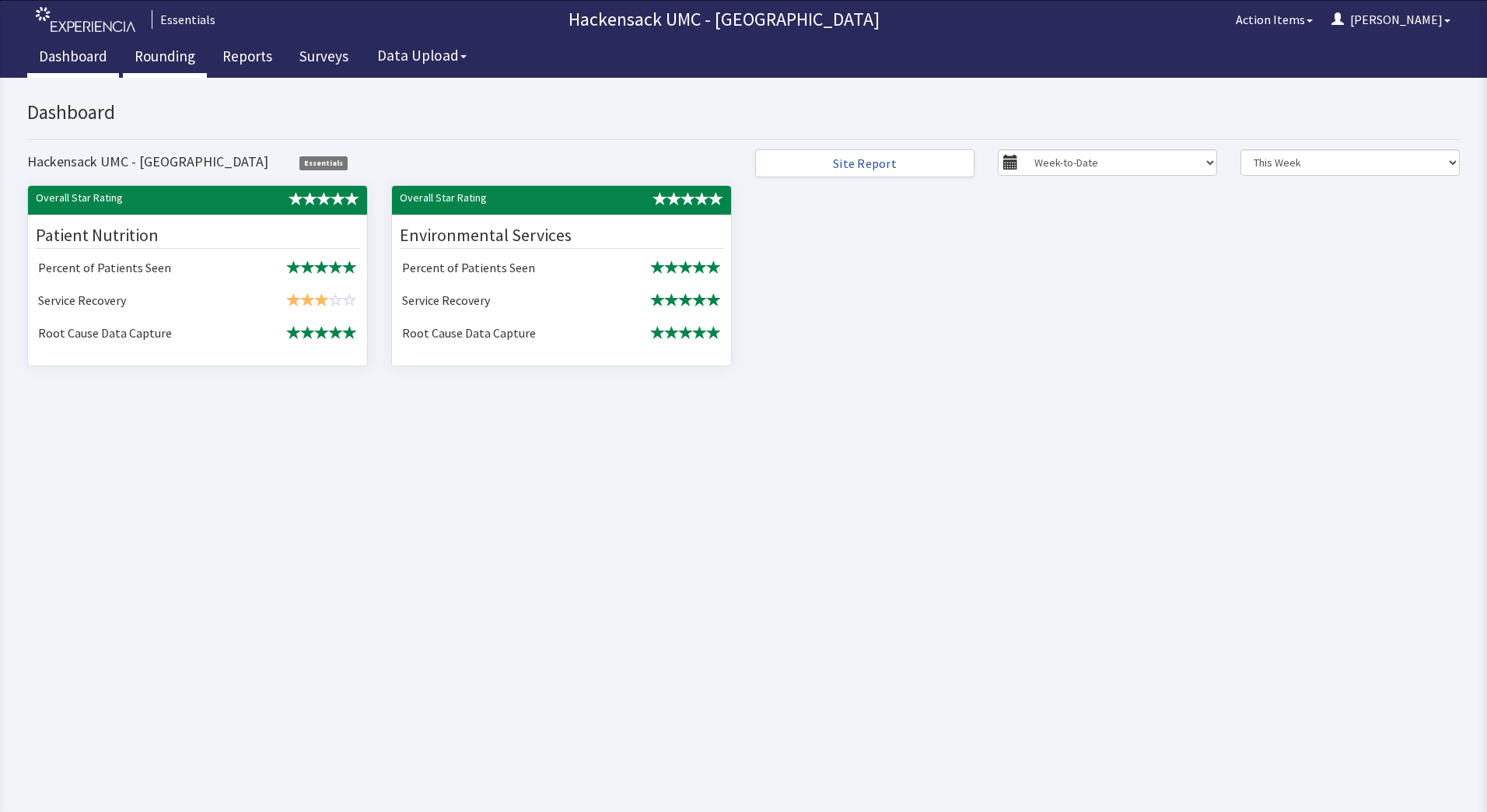
click at [170, 62] on link "Rounding" at bounding box center [165, 58] width 84 height 39
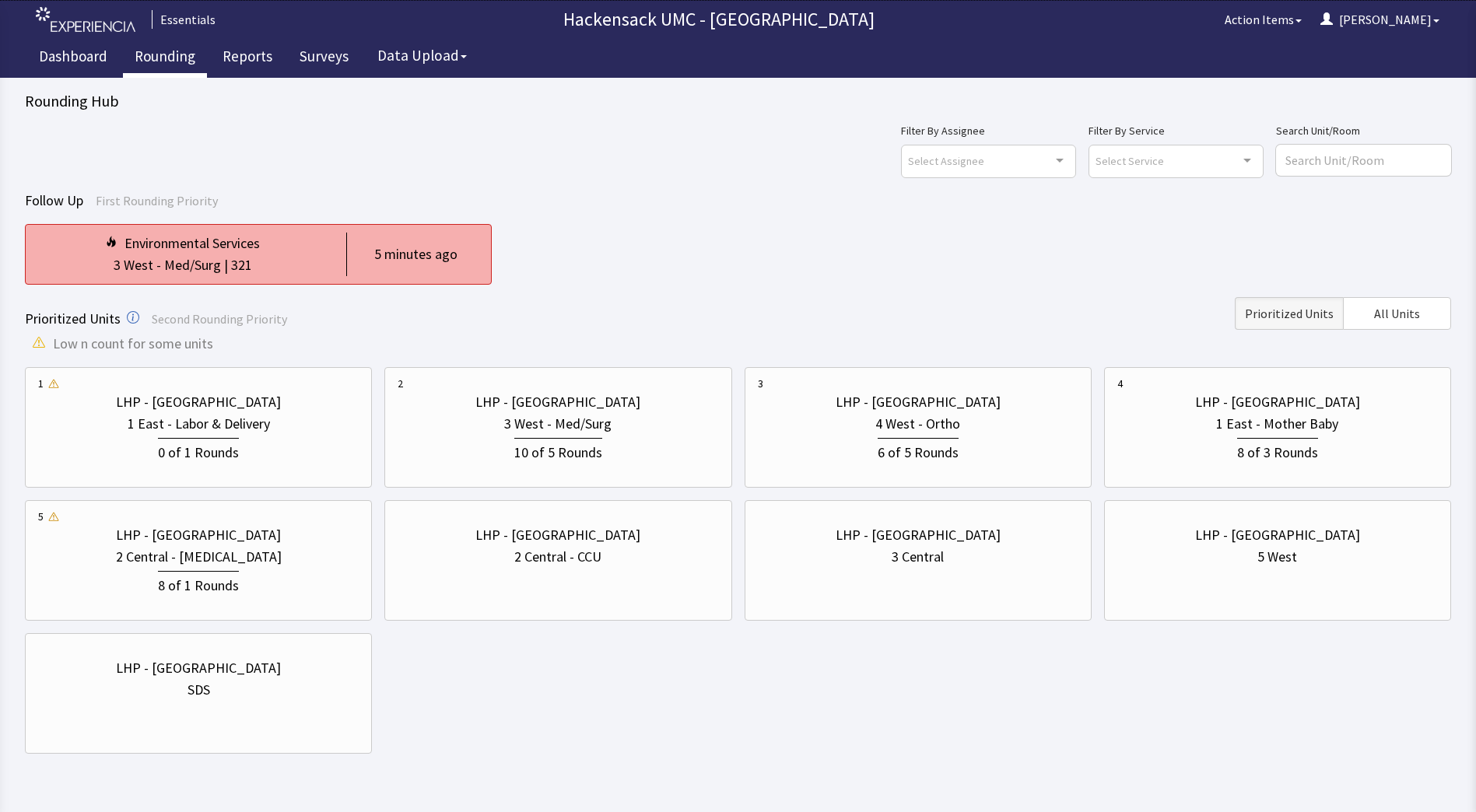
click at [331, 258] on div "Environmental Services 3 West - Med/Surg | 321 5 minutes ago" at bounding box center [258, 255] width 467 height 61
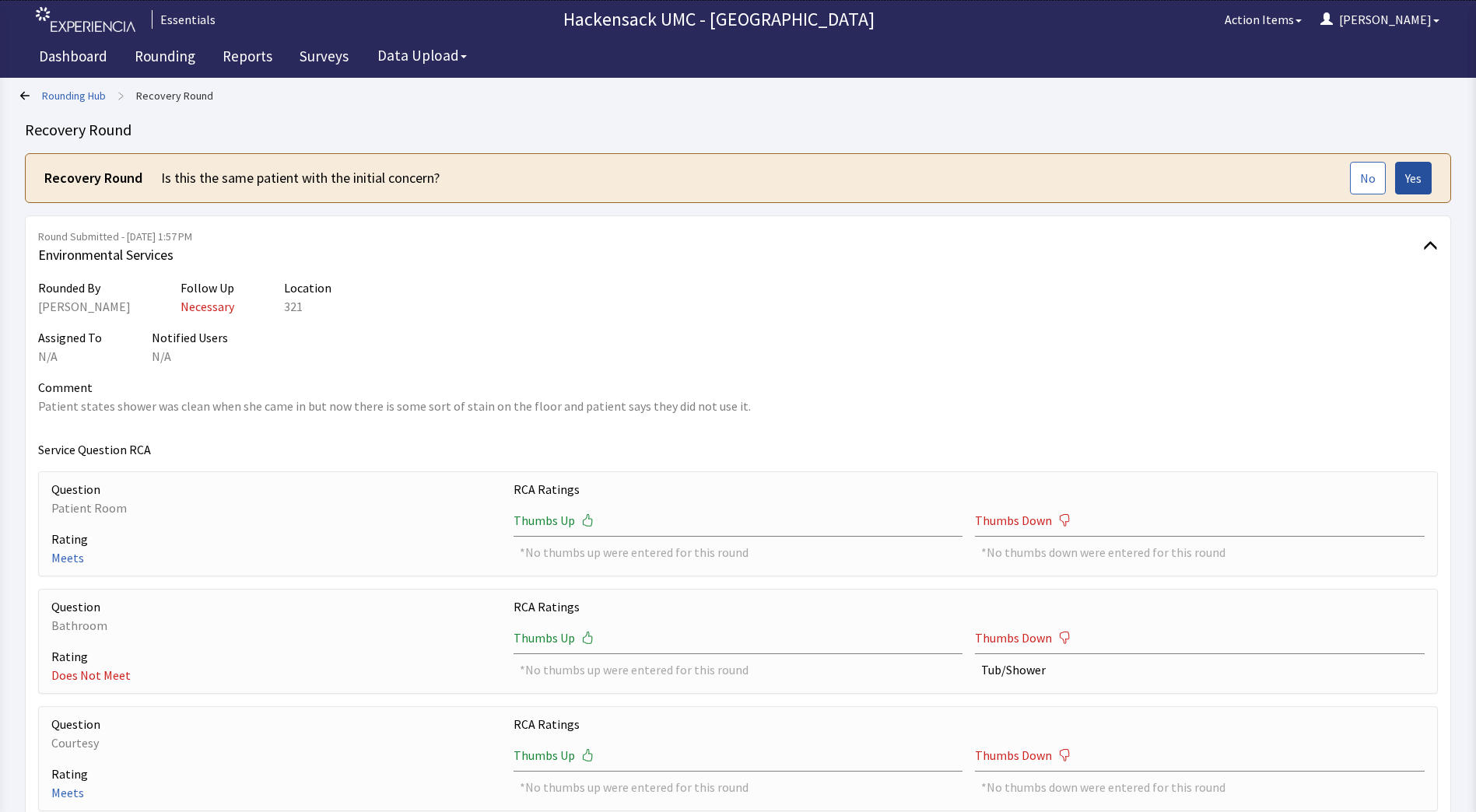
click at [1423, 172] on button "Yes" at bounding box center [1413, 178] width 36 height 32
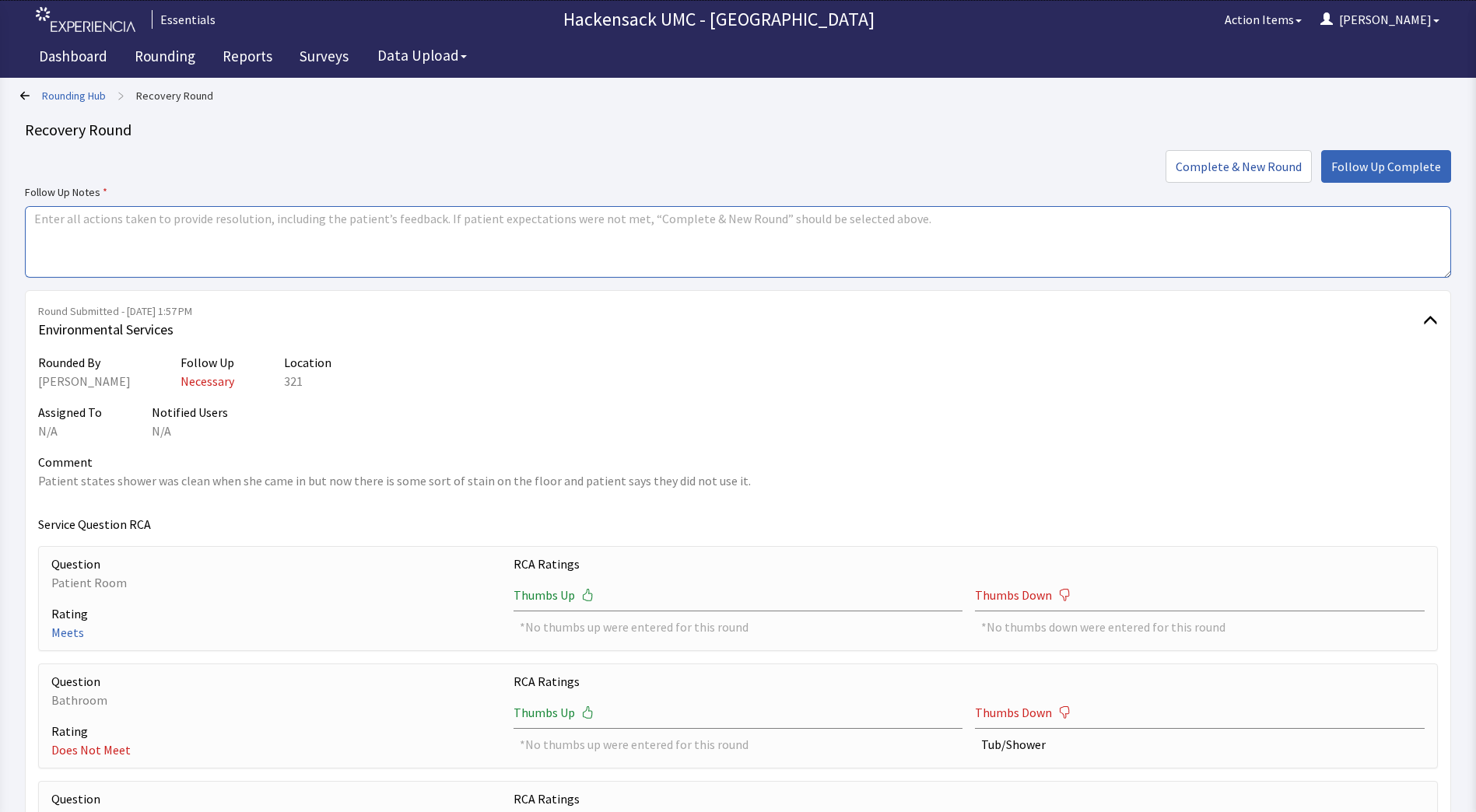
click at [558, 246] on textarea at bounding box center [738, 241] width 1426 height 72
type textarea "Sent housekeeper into clean the shower using Lemon Lift product. Asked permissi…"
click at [1382, 169] on span "Follow Up Complete" at bounding box center [1385, 167] width 110 height 19
